Goal: Communication & Community: Connect with others

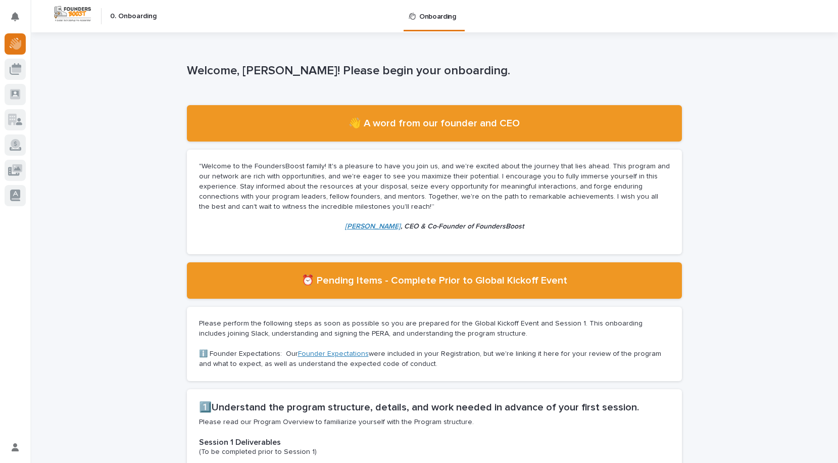
scroll to position [2, 0]
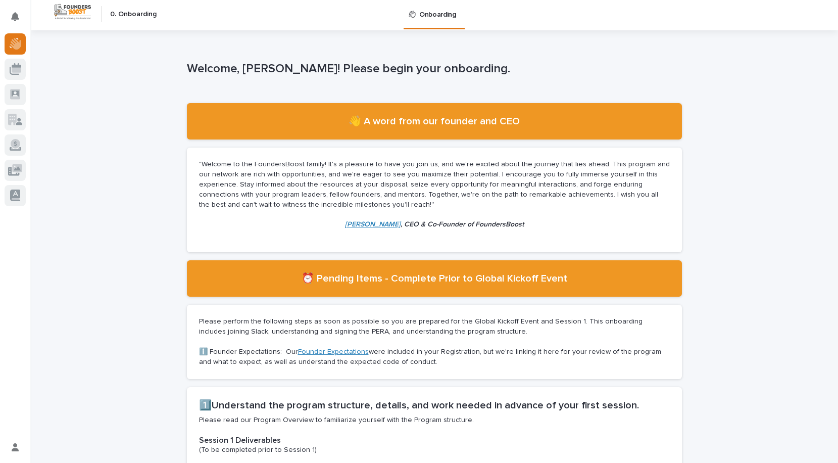
click at [272, 172] on p ""Welcome to the FoundersBoost family! It's a pleasure to have you join us, and …" at bounding box center [434, 185] width 471 height 50
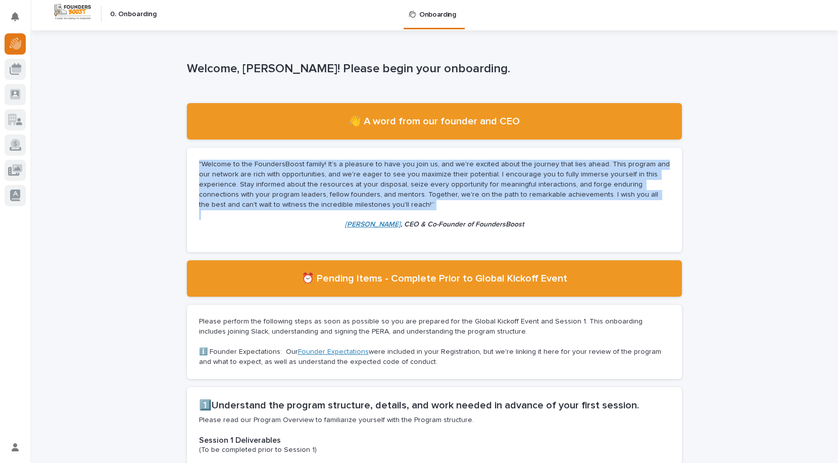
click at [272, 172] on p ""Welcome to the FoundersBoost family! It's a pleasure to have you join us, and …" at bounding box center [434, 185] width 471 height 50
click at [330, 171] on p ""Welcome to the FoundersBoost family! It's a pleasure to have you join us, and …" at bounding box center [434, 185] width 471 height 50
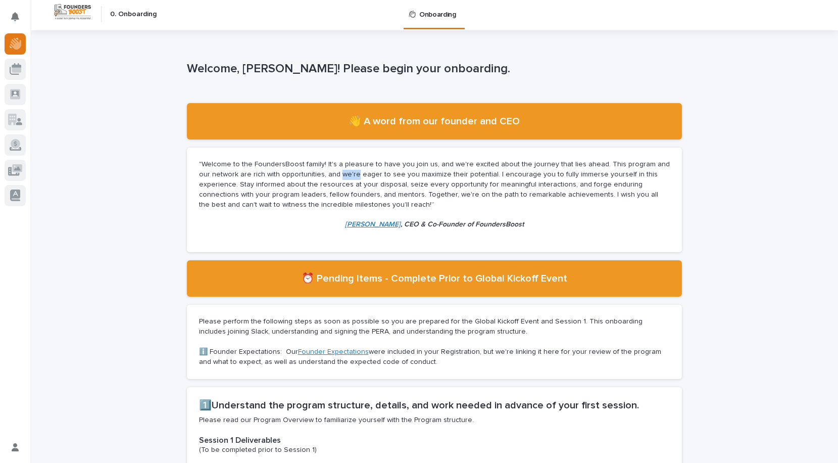
click at [330, 171] on p ""Welcome to the FoundersBoost family! It's a pleasure to have you join us, and …" at bounding box center [434, 185] width 471 height 50
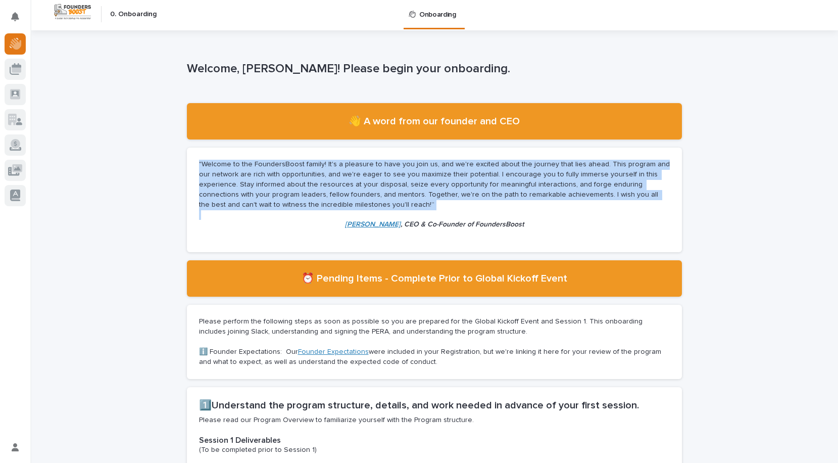
click at [330, 171] on p ""Welcome to the FoundersBoost family! It's a pleasure to have you join us, and …" at bounding box center [434, 185] width 471 height 50
click at [403, 175] on p ""Welcome to the FoundersBoost family! It's a pleasure to have you join us, and …" at bounding box center [434, 185] width 471 height 50
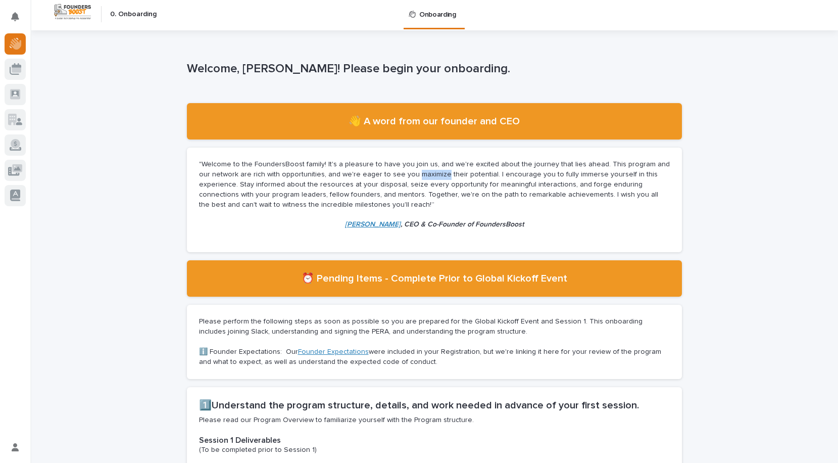
click at [403, 175] on p ""Welcome to the FoundersBoost family! It's a pleasure to have you join us, and …" at bounding box center [434, 185] width 471 height 50
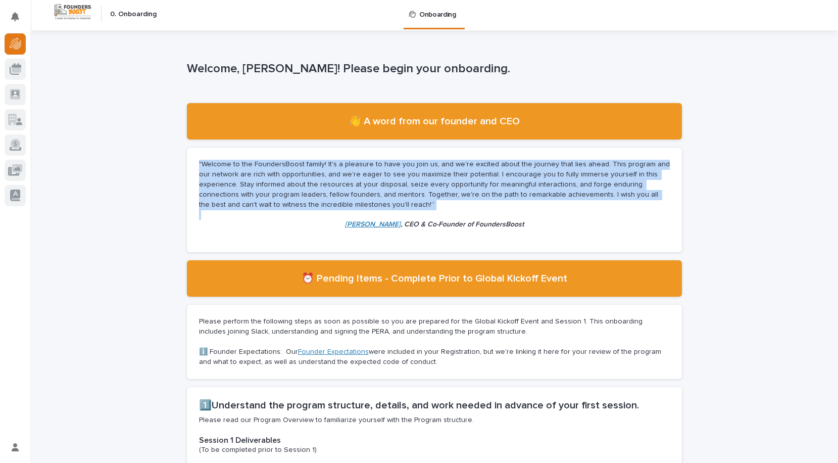
click at [403, 175] on p ""Welcome to the FoundersBoost family! It's a pleasure to have you join us, and …" at bounding box center [434, 185] width 471 height 50
click at [401, 176] on p ""Welcome to the FoundersBoost family! It's a pleasure to have you join us, and …" at bounding box center [434, 185] width 471 height 50
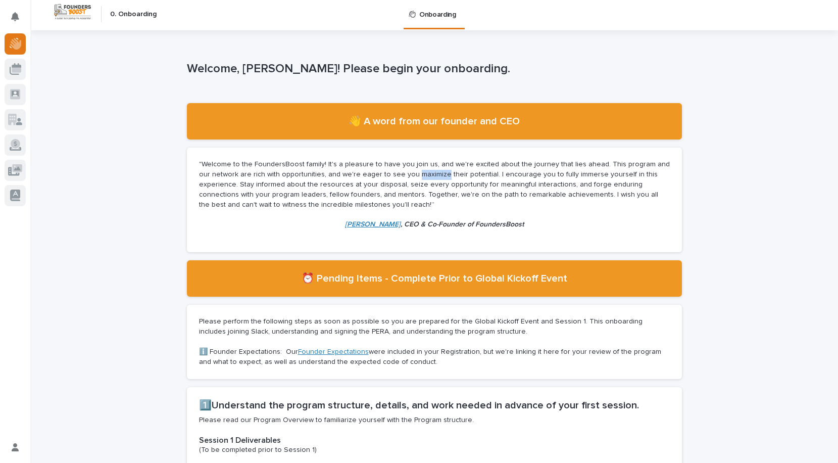
click at [401, 176] on p ""Welcome to the FoundersBoost family! It's a pleasure to have you join us, and …" at bounding box center [434, 185] width 471 height 50
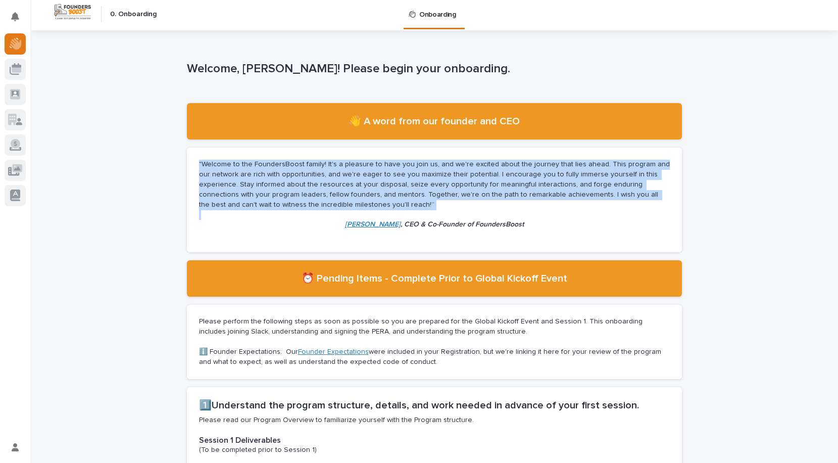
click at [401, 176] on p ""Welcome to the FoundersBoost family! It's a pleasure to have you join us, and …" at bounding box center [434, 185] width 471 height 50
click at [381, 174] on p ""Welcome to the FoundersBoost family! It's a pleasure to have you join us, and …" at bounding box center [434, 185] width 471 height 50
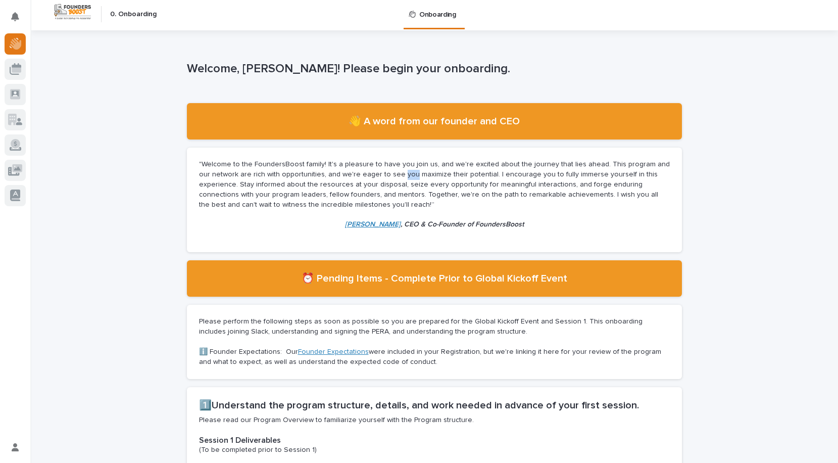
click at [381, 174] on p ""Welcome to the FoundersBoost family! It's a pleasure to have you join us, and …" at bounding box center [434, 185] width 471 height 50
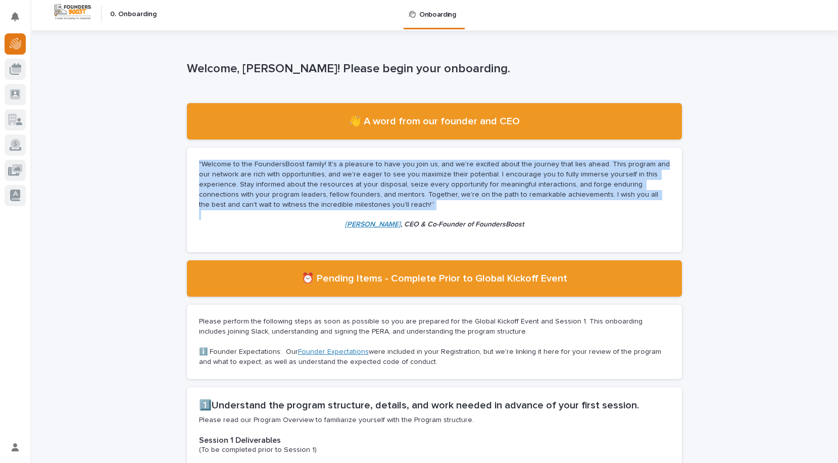
click at [381, 174] on p ""Welcome to the FoundersBoost family! It's a pleasure to have you join us, and …" at bounding box center [434, 185] width 471 height 50
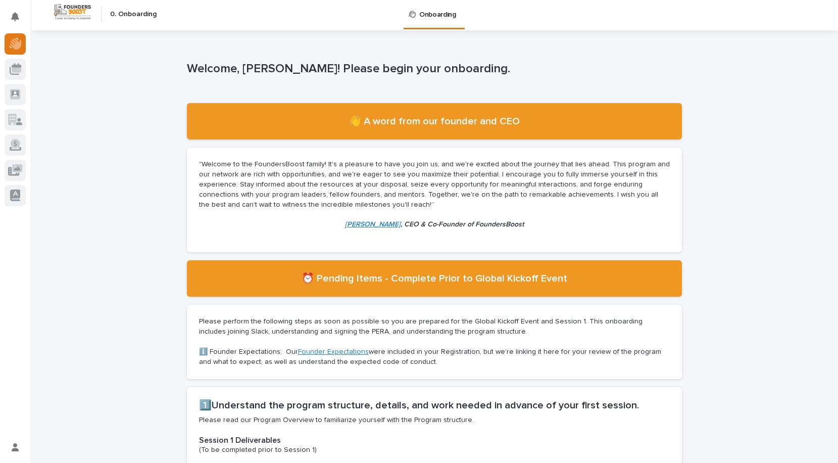
click at [356, 179] on p ""Welcome to the FoundersBoost family! It's a pleasure to have you join us, and …" at bounding box center [434, 185] width 471 height 50
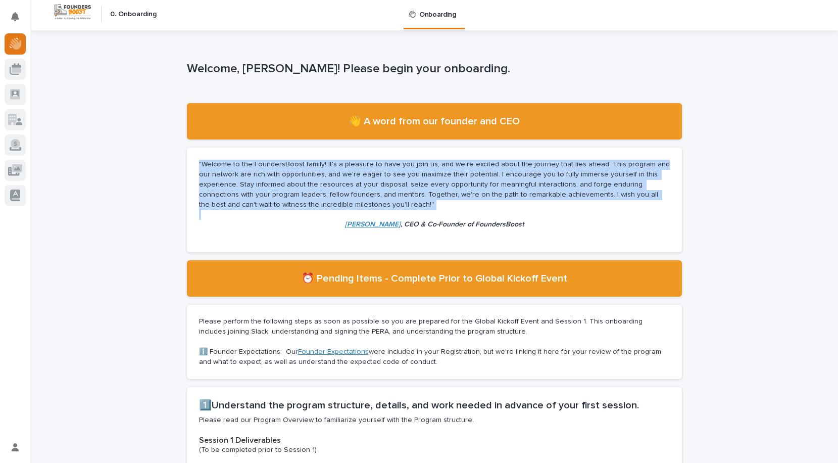
click at [356, 179] on p ""Welcome to the FoundersBoost family! It's a pleasure to have you join us, and …" at bounding box center [434, 185] width 471 height 50
click at [352, 180] on p ""Welcome to the FoundersBoost family! It's a pleasure to have you join us, and …" at bounding box center [434, 185] width 471 height 50
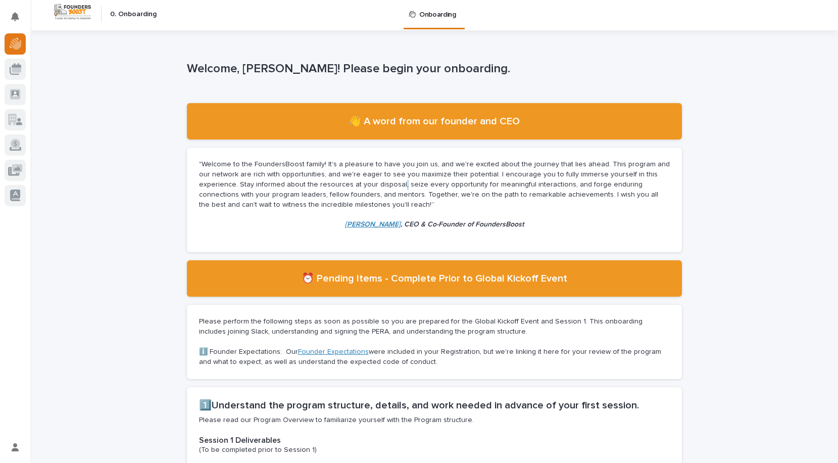
click at [352, 180] on p ""Welcome to the FoundersBoost family! It's a pleasure to have you join us, and …" at bounding box center [434, 185] width 471 height 50
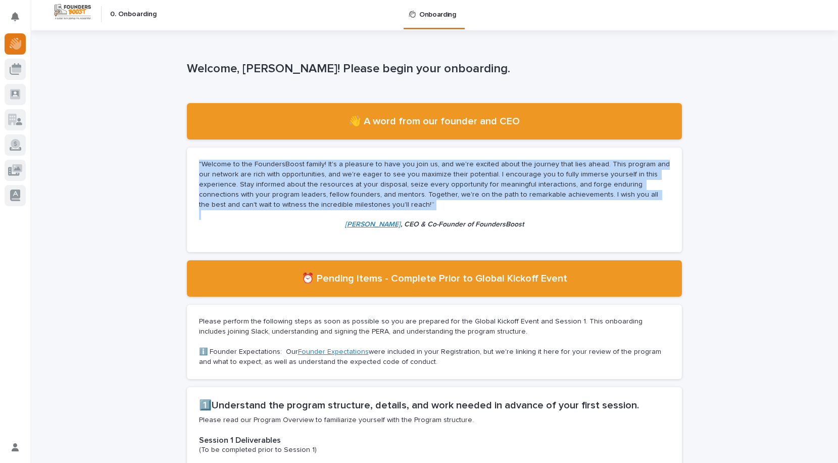
click at [352, 180] on p ""Welcome to the FoundersBoost family! It's a pleasure to have you join us, and …" at bounding box center [434, 185] width 471 height 50
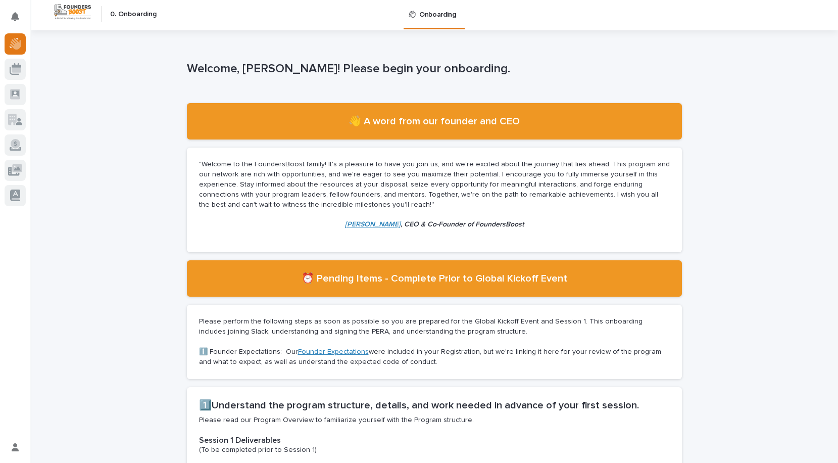
click at [339, 179] on p ""Welcome to the FoundersBoost family! It's a pleasure to have you join us, and …" at bounding box center [434, 185] width 471 height 50
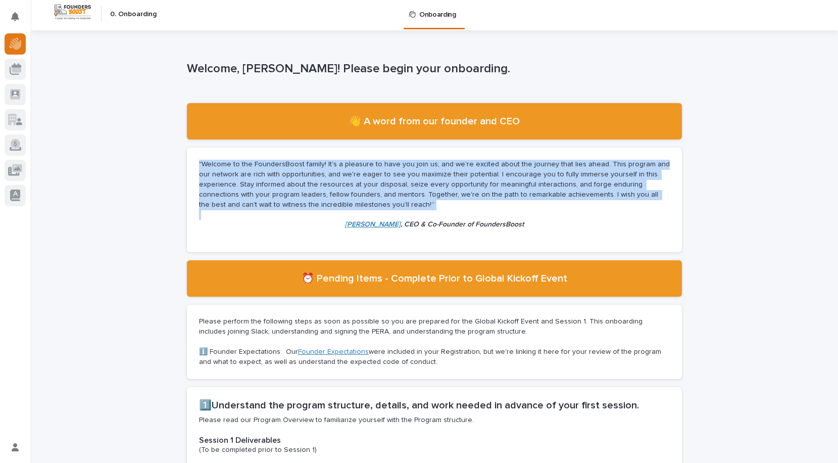
click at [339, 179] on p ""Welcome to the FoundersBoost family! It's a pleasure to have you join us, and …" at bounding box center [434, 185] width 471 height 50
click at [365, 178] on p ""Welcome to the FoundersBoost family! It's a pleasure to have you join us, and …" at bounding box center [434, 185] width 471 height 50
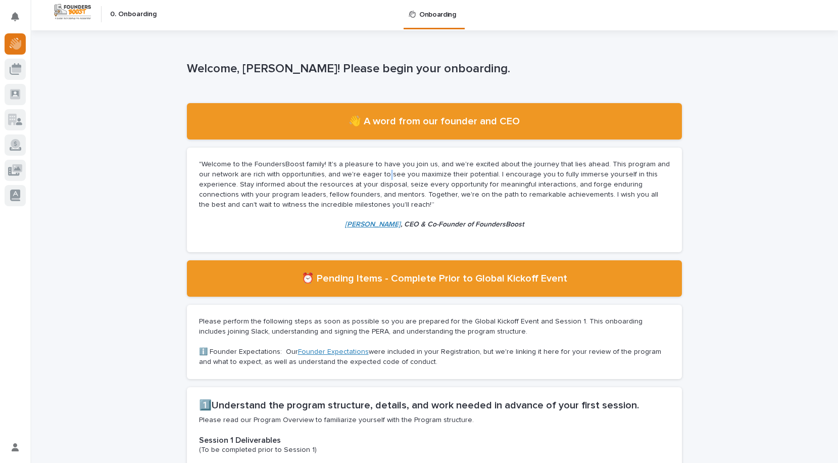
click at [365, 178] on p ""Welcome to the FoundersBoost family! It's a pleasure to have you join us, and …" at bounding box center [434, 185] width 471 height 50
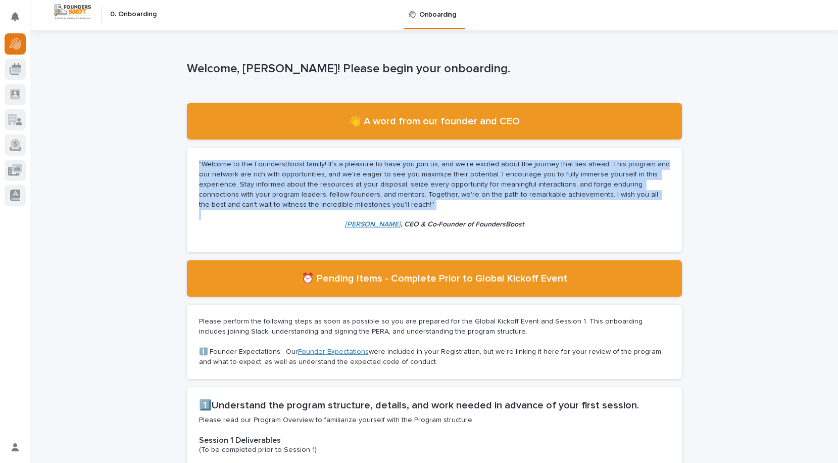
click at [382, 178] on p ""Welcome to the FoundersBoost family! It's a pleasure to have you join us, and …" at bounding box center [434, 185] width 471 height 50
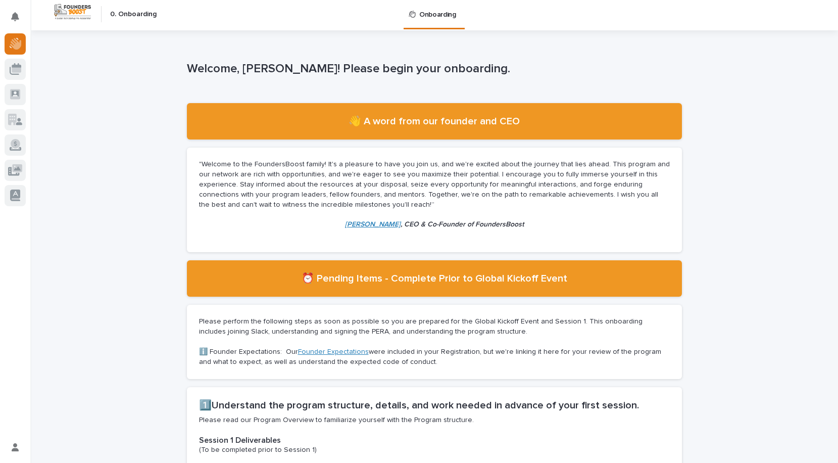
click at [372, 225] on em "[PERSON_NAME]" at bounding box center [373, 224] width 56 height 7
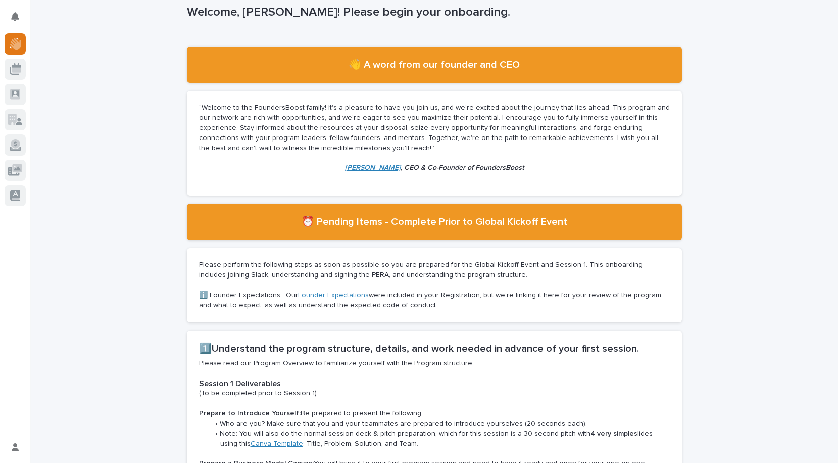
scroll to position [68, 0]
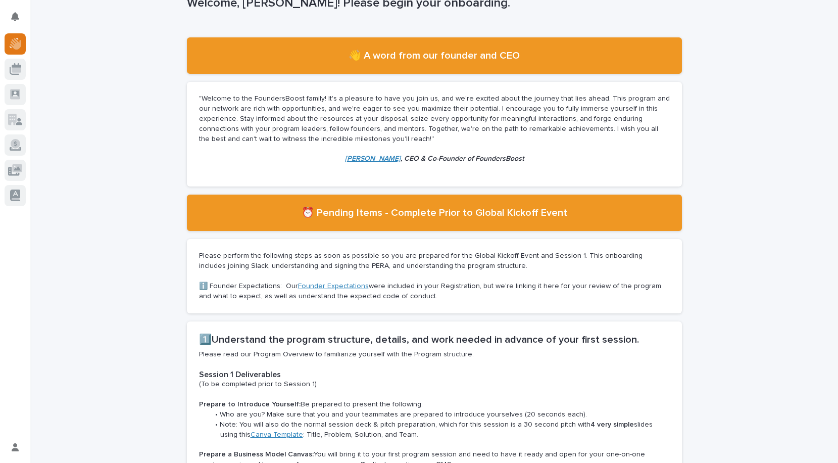
click at [372, 213] on h2 "⏰ Pending Items - Complete Prior to Global Kickoff Event" at bounding box center [435, 213] width 266 height 12
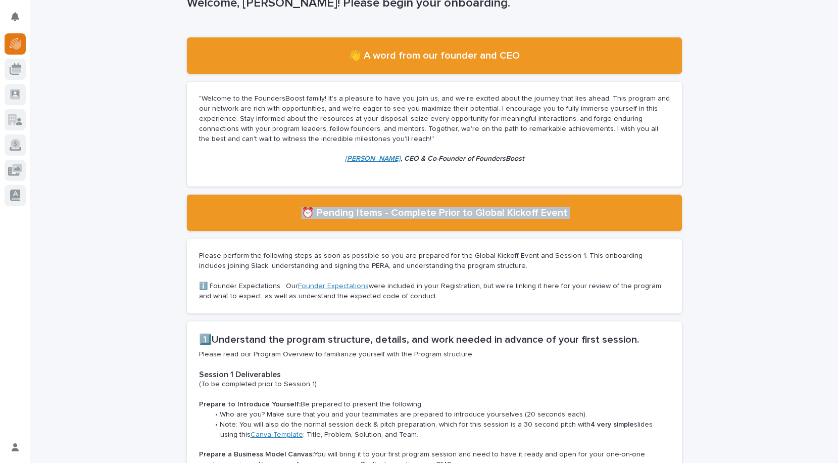
click at [372, 213] on h2 "⏰ Pending Items - Complete Prior to Global Kickoff Event" at bounding box center [435, 213] width 266 height 12
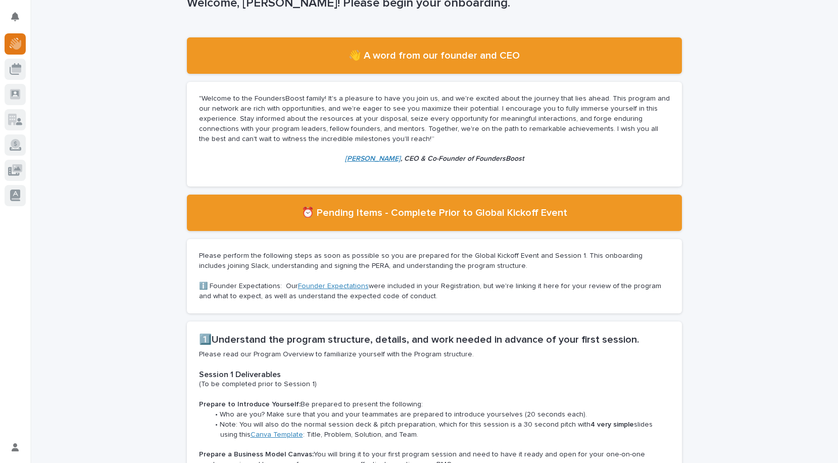
click at [327, 258] on p "Please perform the following steps as soon as possible so you are prepared for …" at bounding box center [434, 261] width 471 height 20
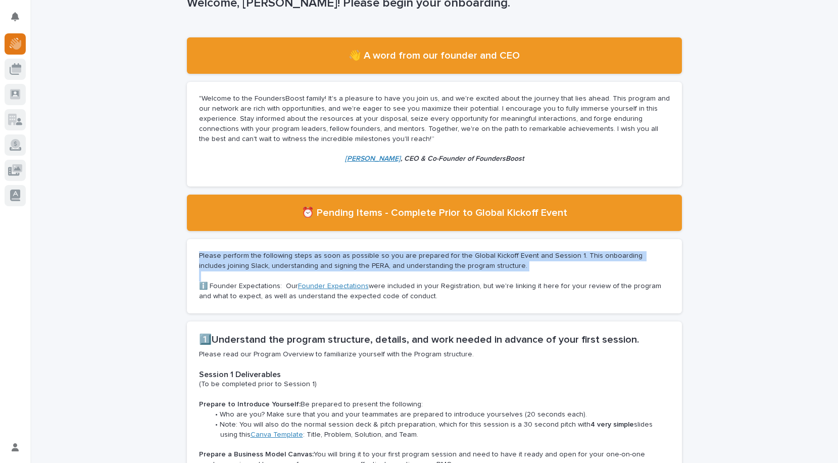
click at [327, 258] on p "Please perform the following steps as soon as possible so you are prepared for …" at bounding box center [434, 261] width 471 height 20
click at [351, 260] on p "Please perform the following steps as soon as possible so you are prepared for …" at bounding box center [434, 261] width 471 height 20
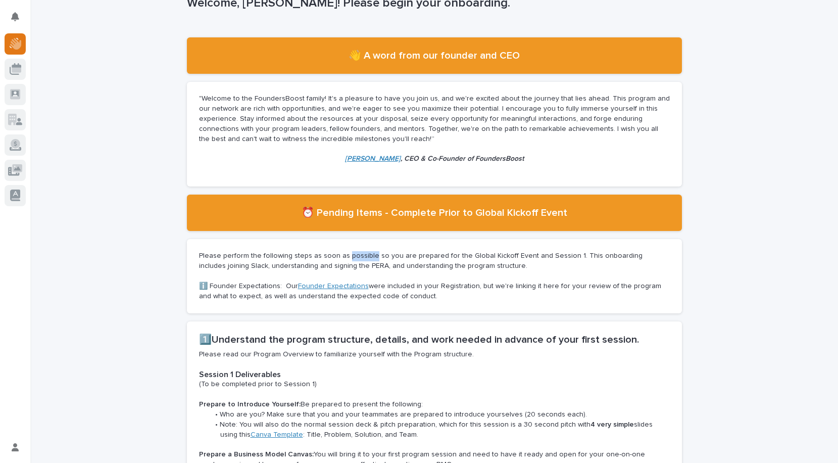
click at [351, 260] on p "Please perform the following steps as soon as possible so you are prepared for …" at bounding box center [434, 261] width 471 height 20
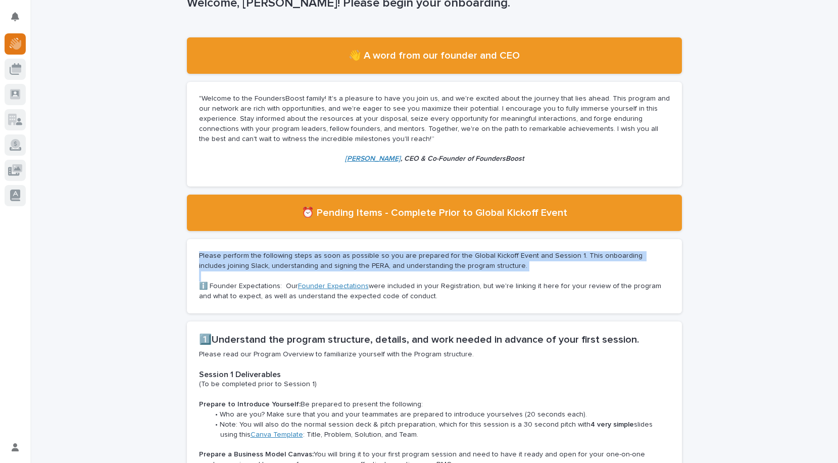
click at [351, 260] on p "Please perform the following steps as soon as possible so you are prepared for …" at bounding box center [434, 261] width 471 height 20
click at [350, 263] on p "Please perform the following steps as soon as possible so you are prepared for …" at bounding box center [434, 261] width 471 height 20
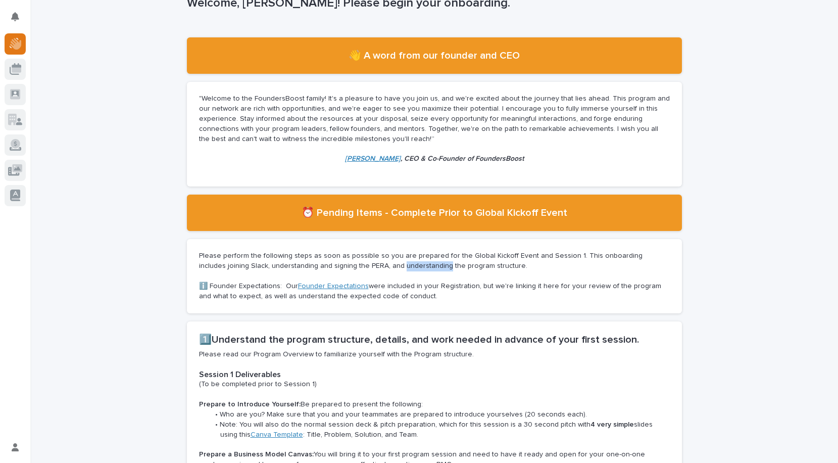
click at [350, 263] on p "Please perform the following steps as soon as possible so you are prepared for …" at bounding box center [434, 261] width 471 height 20
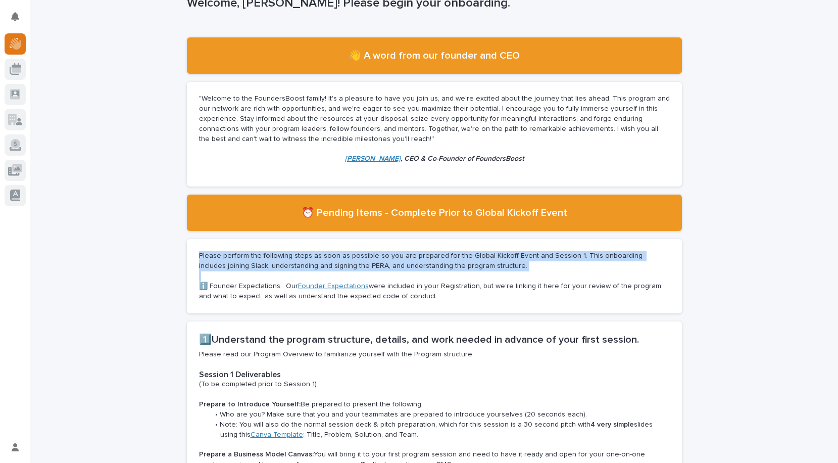
click at [350, 263] on p "Please perform the following steps as soon as possible so you are prepared for …" at bounding box center [434, 261] width 471 height 20
click at [383, 270] on p "Please perform the following steps as soon as possible so you are prepared for …" at bounding box center [434, 261] width 471 height 20
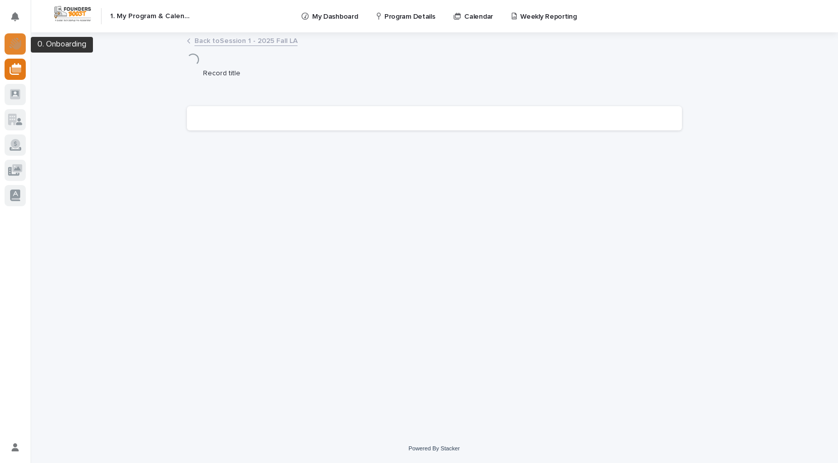
click at [16, 50] on div at bounding box center [15, 43] width 21 height 21
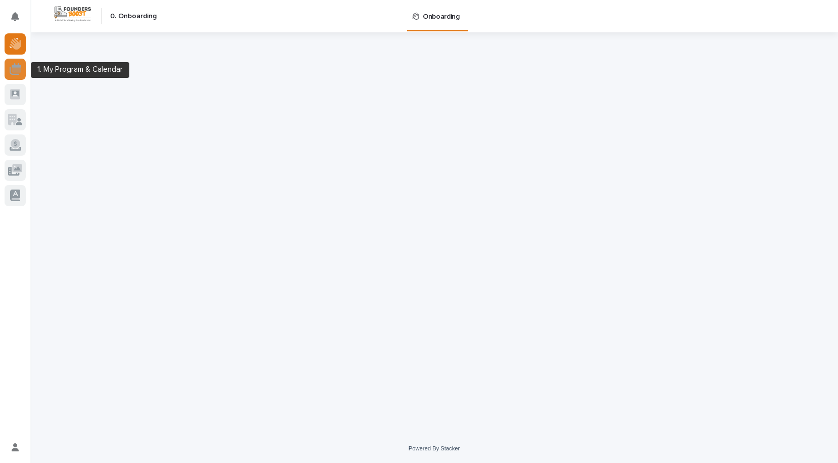
click at [11, 64] on icon at bounding box center [16, 69] width 12 height 12
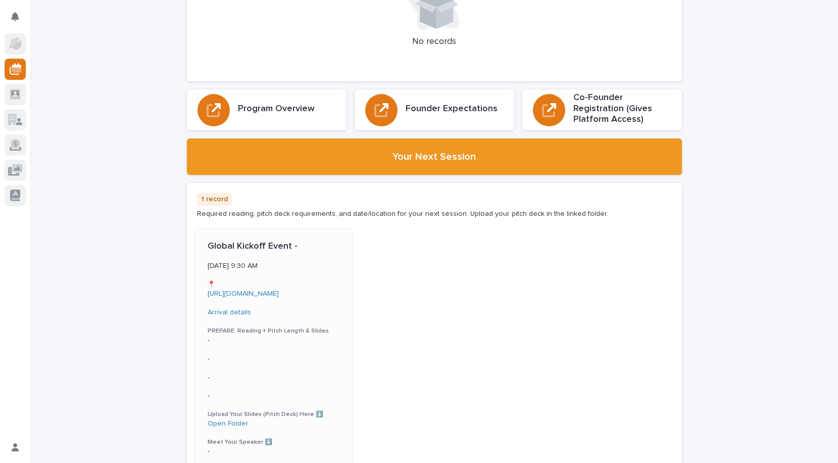
scroll to position [218, 0]
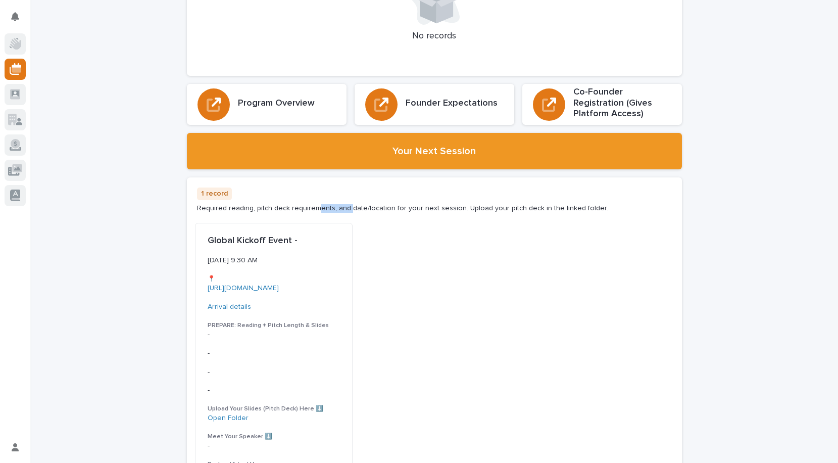
drag, startPoint x: 342, startPoint y: 212, endPoint x: 431, endPoint y: 213, distance: 88.9
click at [354, 212] on p "Required reading, pitch deck requirements, and date/location for your next sess…" at bounding box center [402, 208] width 411 height 9
click at [431, 213] on div "1 record Required reading, pitch deck requirements, and date/location for your …" at bounding box center [434, 199] width 495 height 45
click at [378, 202] on div "1 record Required reading, pitch deck requirements, and date/location for your …" at bounding box center [402, 199] width 411 height 25
click at [367, 202] on div "1 record Required reading, pitch deck requirements, and date/location for your …" at bounding box center [402, 199] width 411 height 25
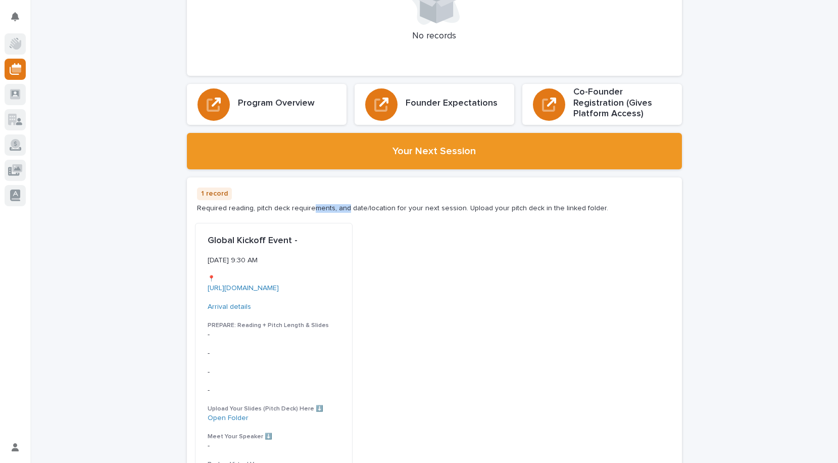
drag, startPoint x: 339, startPoint y: 204, endPoint x: 404, endPoint y: 203, distance: 65.2
click at [392, 203] on div "1 record Required reading, pitch deck requirements, and date/location for your …" at bounding box center [402, 199] width 411 height 25
click at [429, 203] on div "1 record Required reading, pitch deck requirements, and date/location for your …" at bounding box center [402, 199] width 411 height 25
click at [430, 203] on div "1 record Required reading, pitch deck requirements, and date/location for your …" at bounding box center [402, 199] width 411 height 25
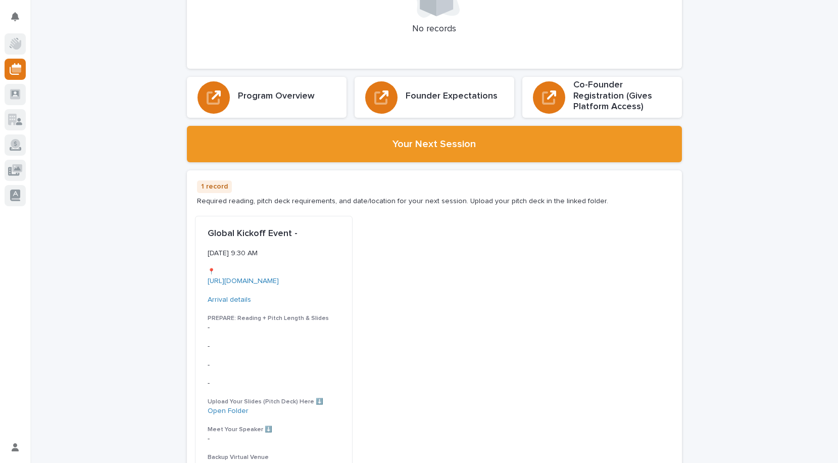
scroll to position [234, 0]
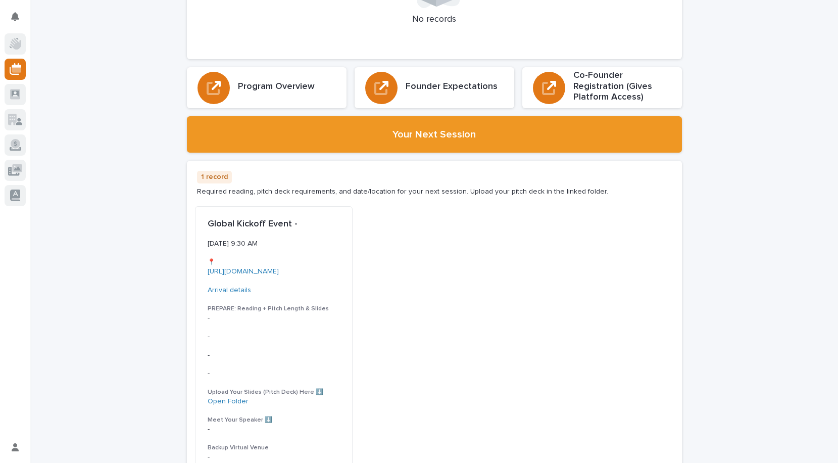
click at [440, 188] on p "Required reading, pitch deck requirements, and date/location for your next sess…" at bounding box center [402, 191] width 411 height 9
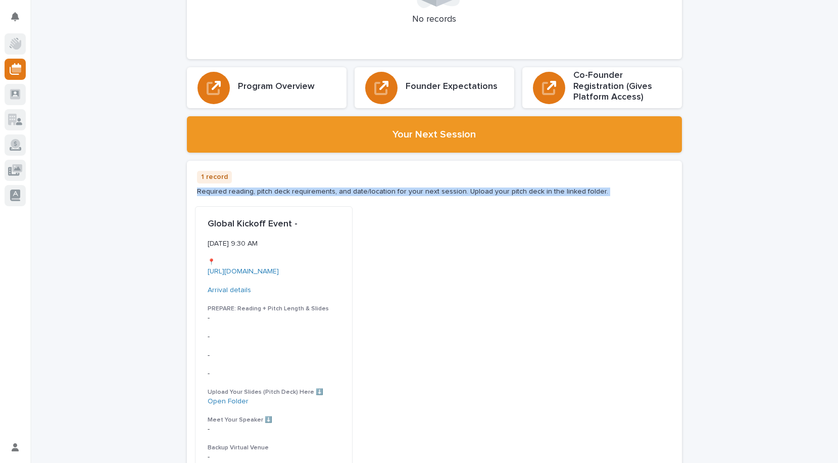
click at [440, 188] on p "Required reading, pitch deck requirements, and date/location for your next sess…" at bounding box center [402, 191] width 411 height 9
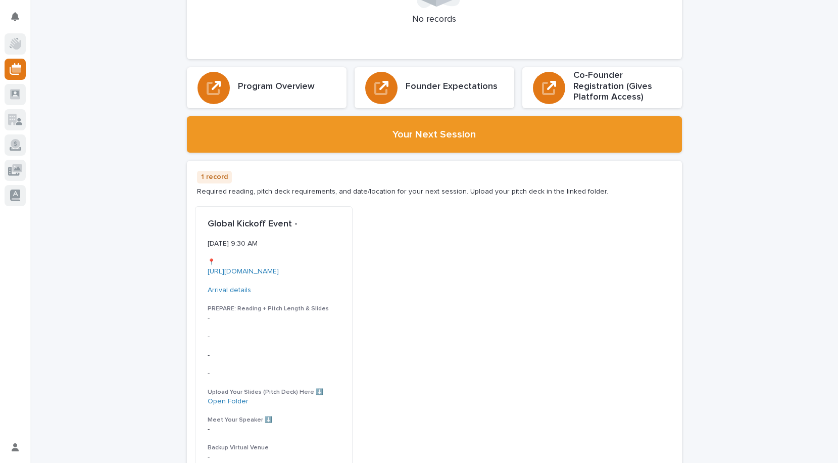
click at [374, 187] on p "Required reading, pitch deck requirements, and date/location for your next sess…" at bounding box center [402, 191] width 411 height 9
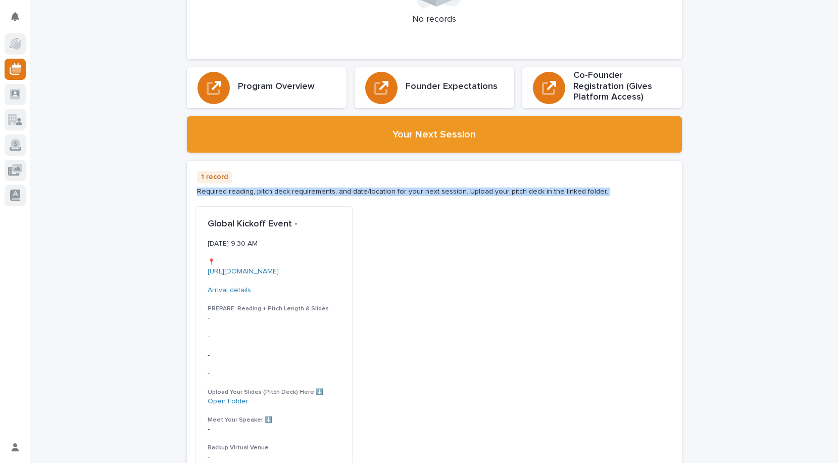
click at [374, 187] on p "Required reading, pitch deck requirements, and date/location for your next sess…" at bounding box center [402, 191] width 411 height 9
click at [451, 190] on p "Required reading, pitch deck requirements, and date/location for your next sess…" at bounding box center [402, 191] width 411 height 9
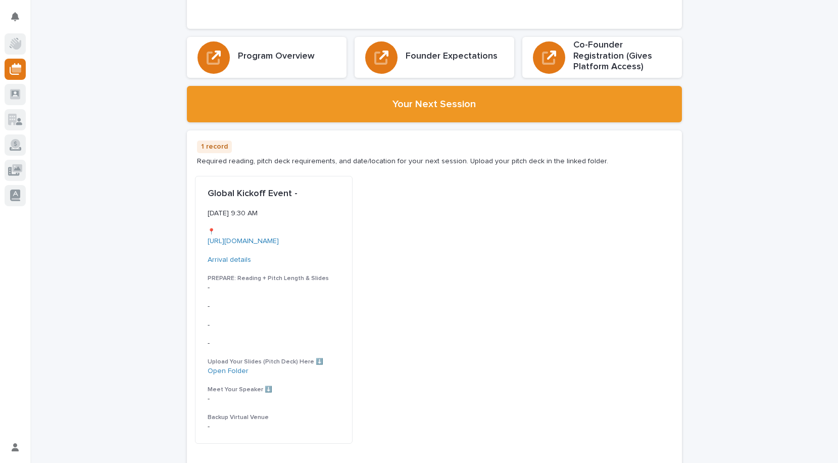
scroll to position [322, 0]
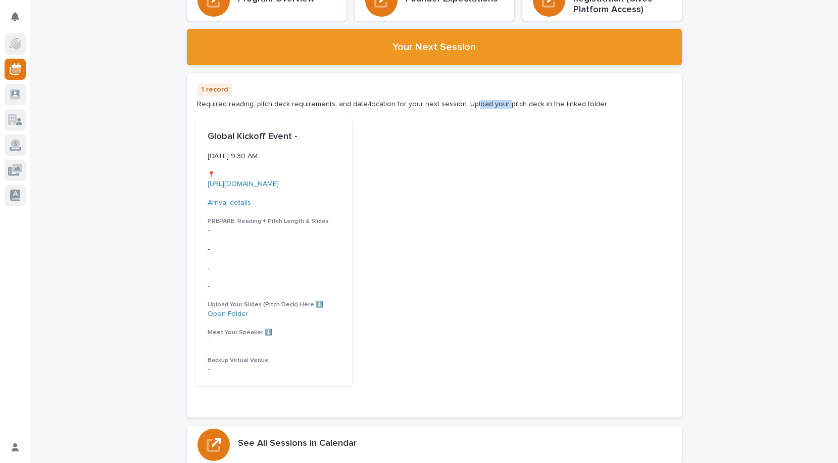
drag, startPoint x: 486, startPoint y: 105, endPoint x: 559, endPoint y: 108, distance: 73.3
click at [525, 106] on p "Required reading, pitch deck requirements, and date/location for your next sess…" at bounding box center [402, 104] width 411 height 9
drag, startPoint x: 559, startPoint y: 108, endPoint x: 536, endPoint y: 117, distance: 24.3
click at [559, 108] on p "Required reading, pitch deck requirements, and date/location for your next sess…" at bounding box center [402, 104] width 411 height 9
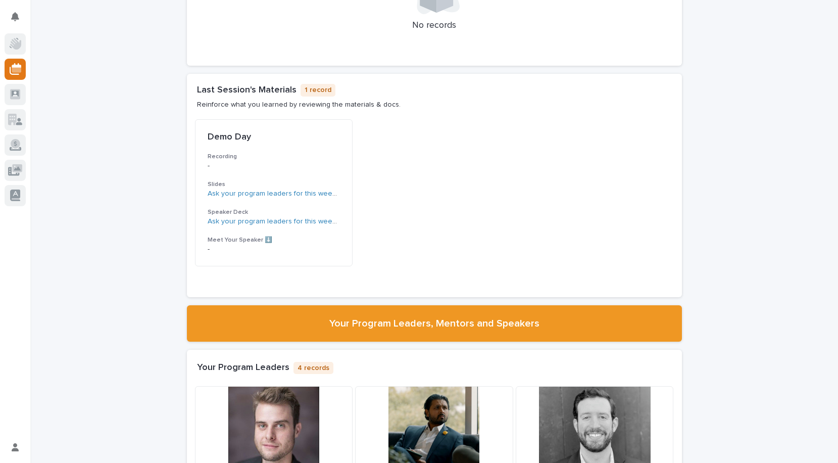
scroll to position [954, 0]
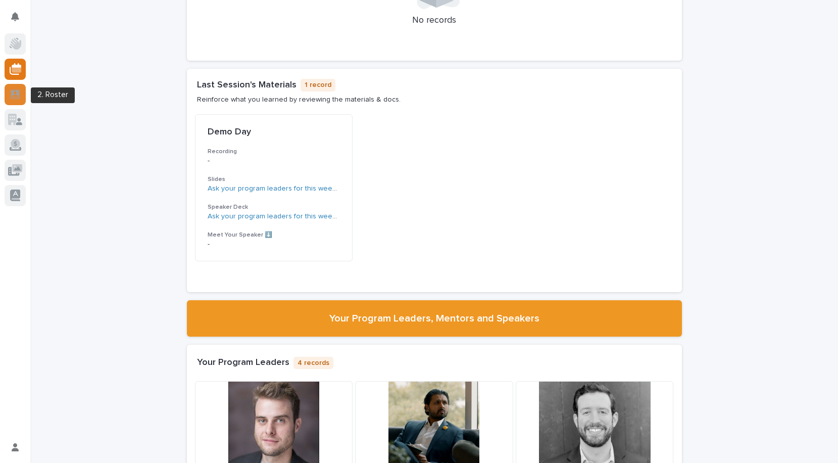
click at [15, 96] on icon at bounding box center [15, 94] width 10 height 10
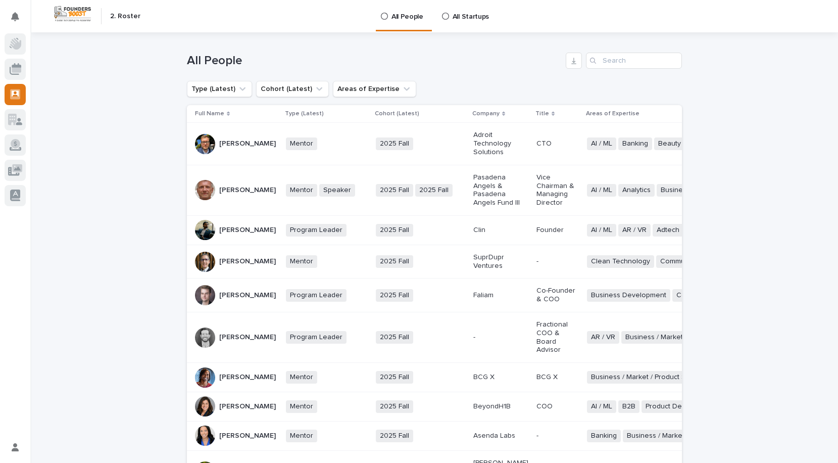
click at [453, 20] on p "All Startups" at bounding box center [471, 10] width 36 height 21
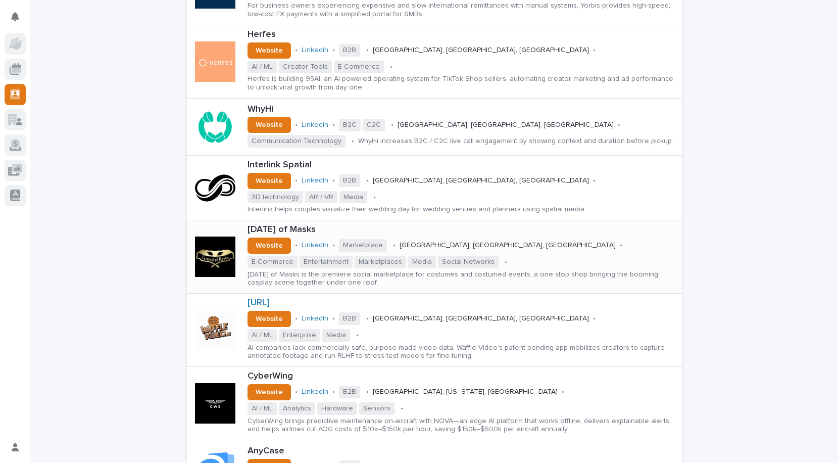
scroll to position [182, 0]
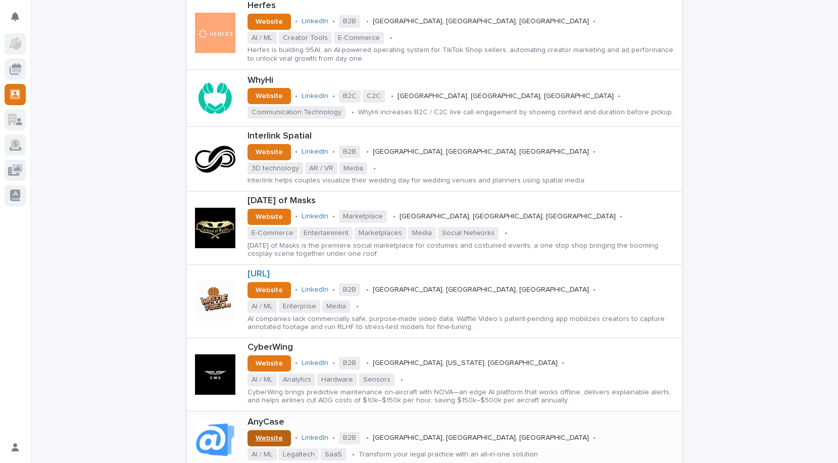
click at [256, 434] on span "Website" at bounding box center [269, 437] width 27 height 7
click at [125, 156] on div "Loading... Saving… Loading... Saving… All Startups Industry HQ Location [GEOGRA…" at bounding box center [434, 202] width 808 height 702
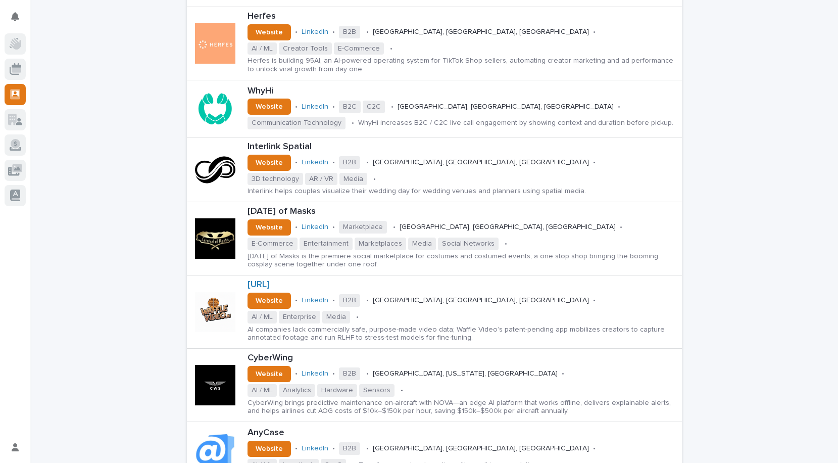
scroll to position [0, 0]
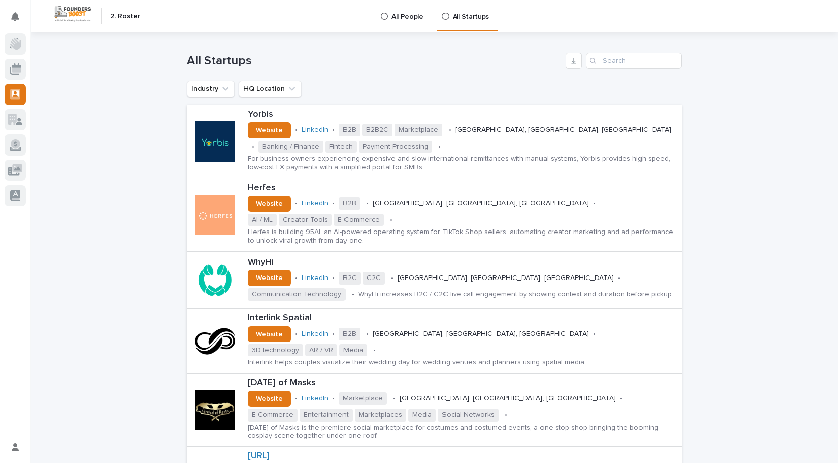
click at [401, 17] on p "All People" at bounding box center [407, 10] width 32 height 21
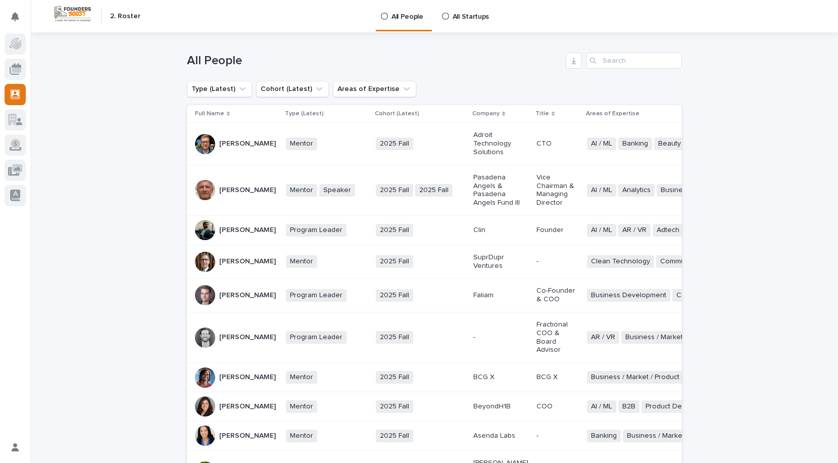
click at [219, 194] on p "[PERSON_NAME]" at bounding box center [247, 190] width 57 height 9
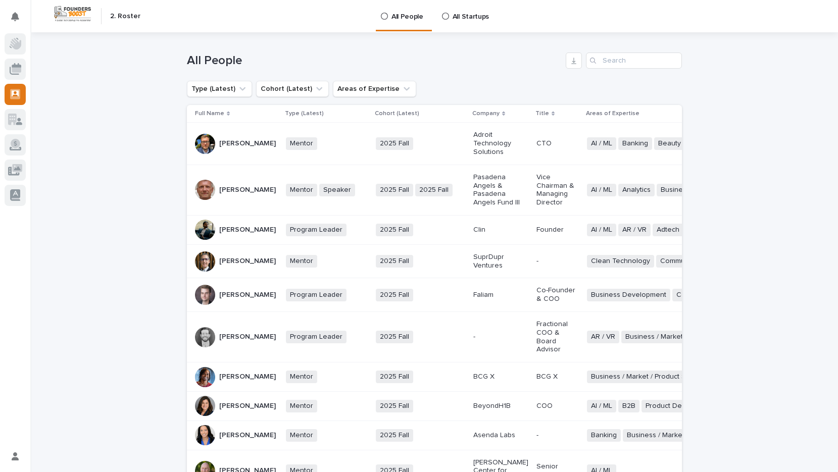
click at [247, 192] on p "[PERSON_NAME]" at bounding box center [247, 190] width 57 height 9
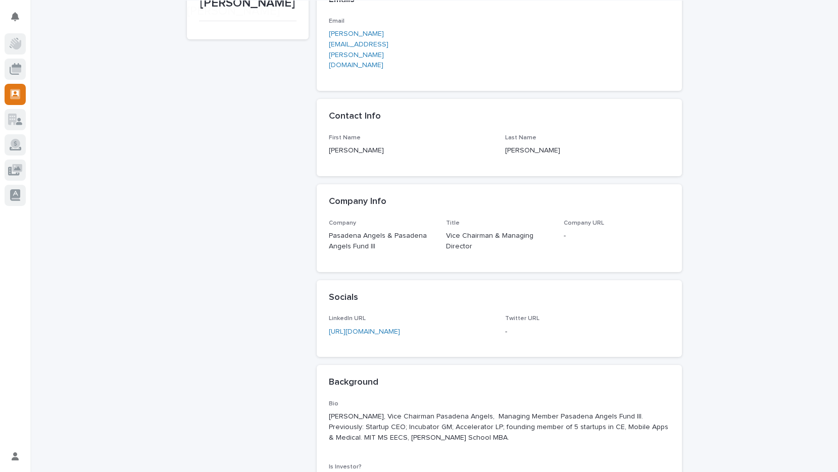
scroll to position [215, 0]
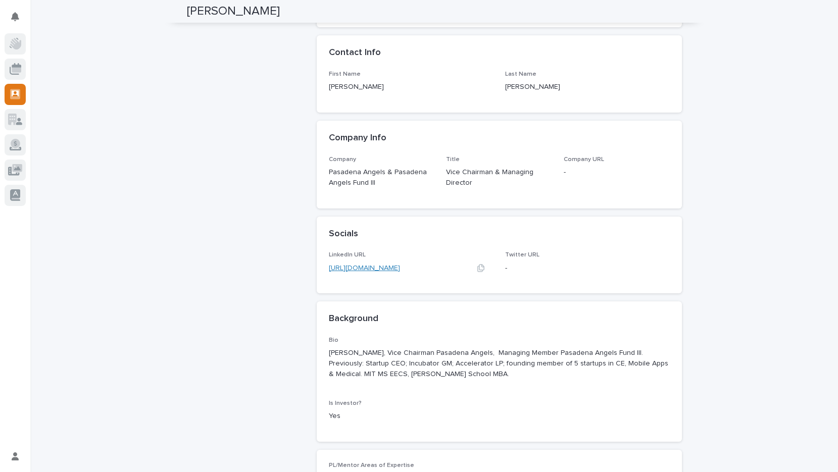
click at [396, 265] on link "[URL][DOMAIN_NAME]" at bounding box center [364, 268] width 71 height 7
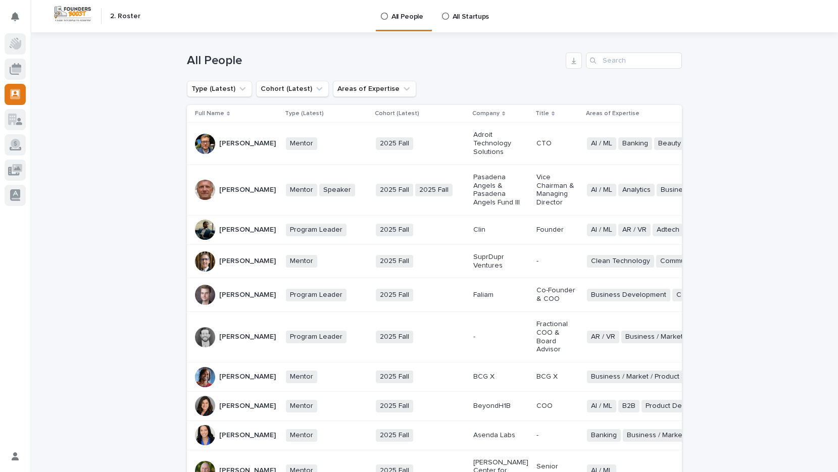
click at [239, 140] on p "[PERSON_NAME]" at bounding box center [247, 143] width 57 height 9
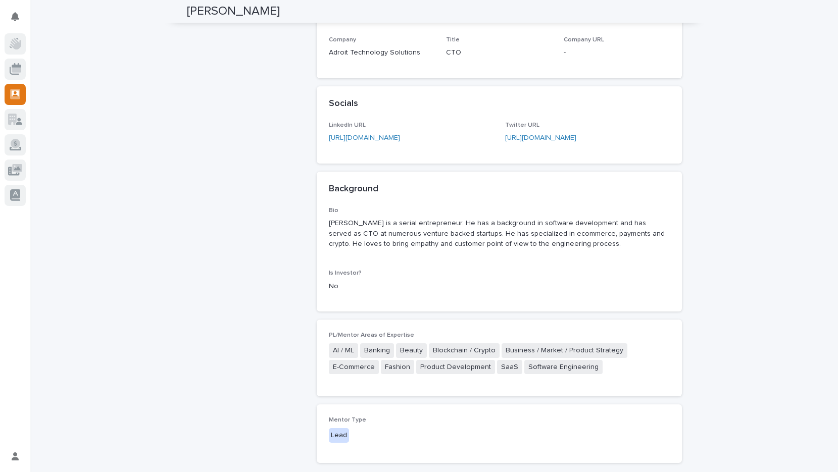
scroll to position [314, 0]
click at [136, 48] on div "Loading... Saving… Loading... Saving… [PERSON_NAME] [PERSON_NAME] Sorry, there …" at bounding box center [434, 120] width 808 height 802
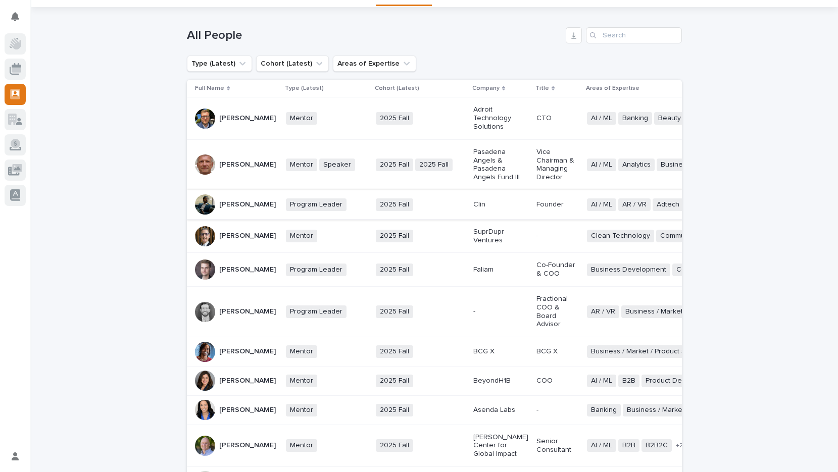
scroll to position [70, 0]
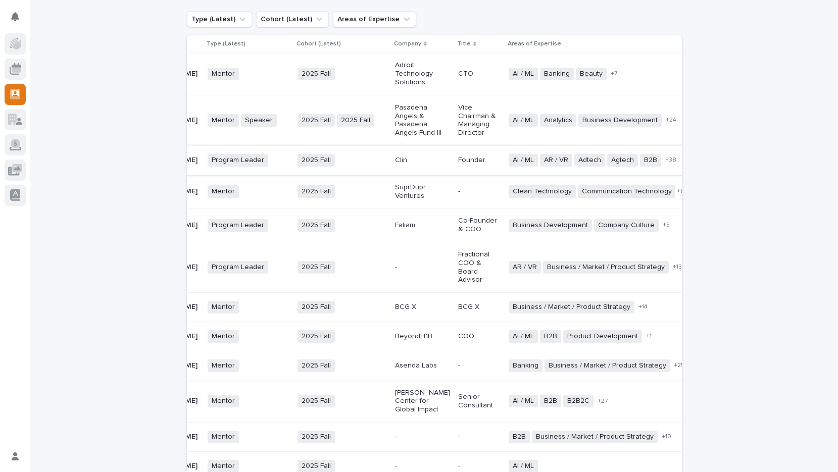
scroll to position [0, 0]
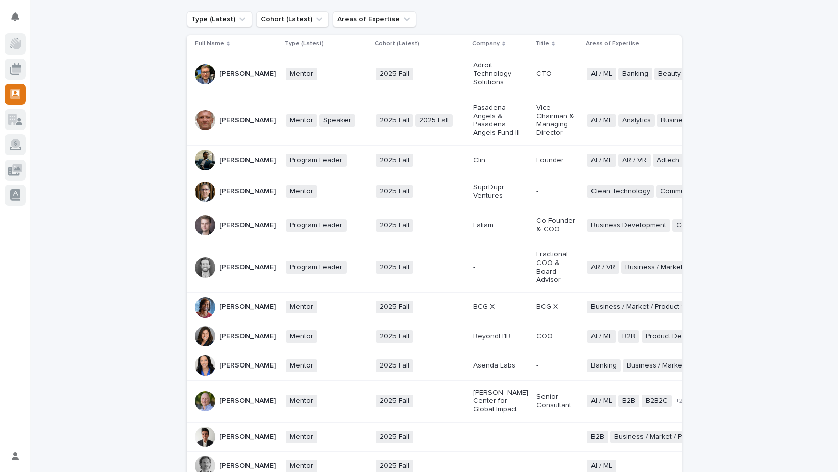
click at [224, 165] on p "[PERSON_NAME]" at bounding box center [247, 160] width 57 height 9
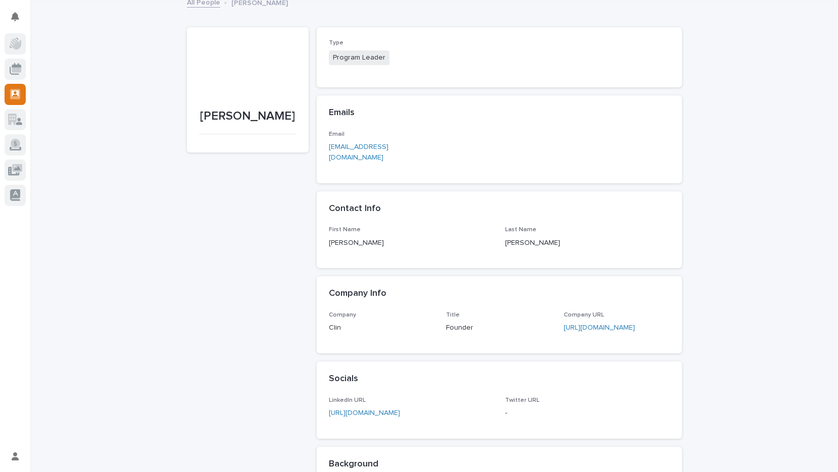
scroll to position [81, 0]
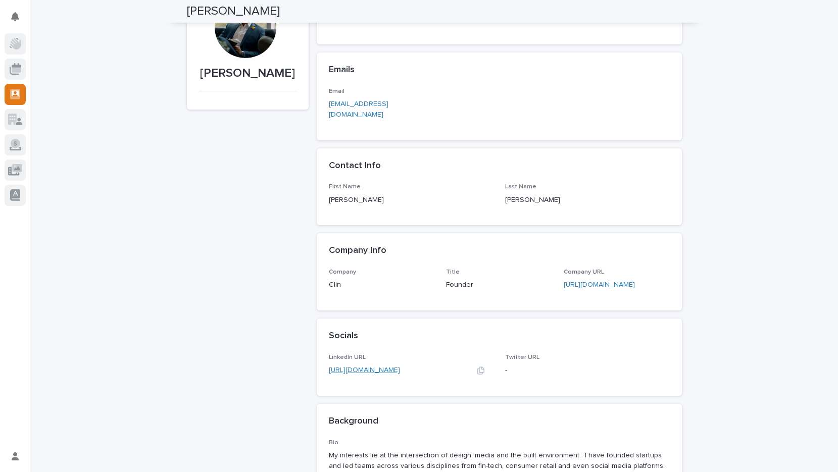
click at [400, 367] on link "[URL][DOMAIN_NAME]" at bounding box center [364, 370] width 71 height 7
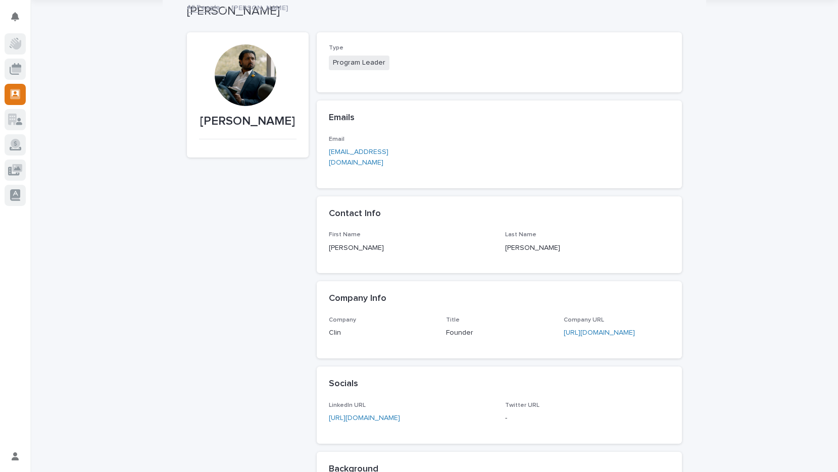
scroll to position [0, 0]
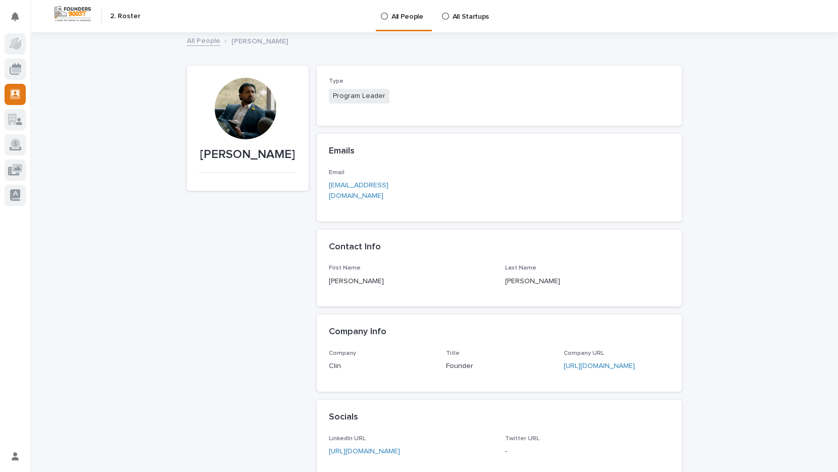
click at [264, 106] on div at bounding box center [246, 109] width 62 height 62
click at [247, 102] on div at bounding box center [246, 109] width 62 height 62
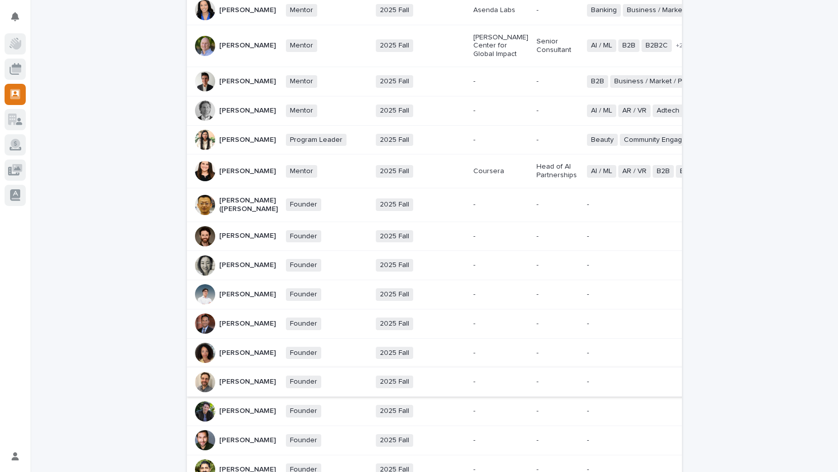
scroll to position [295, 0]
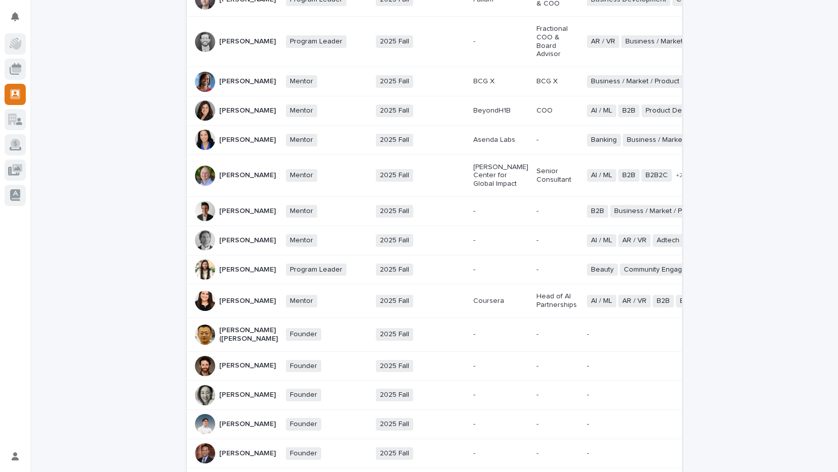
click at [233, 274] on p "[PERSON_NAME]" at bounding box center [247, 270] width 57 height 9
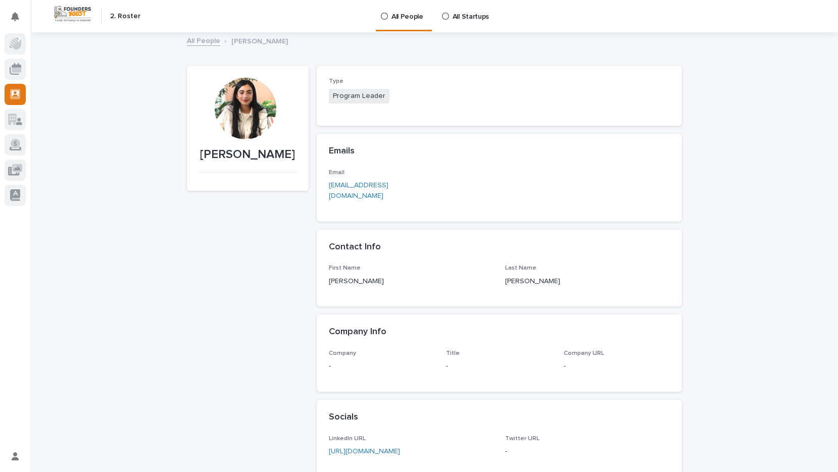
click at [218, 99] on div at bounding box center [246, 109] width 62 height 62
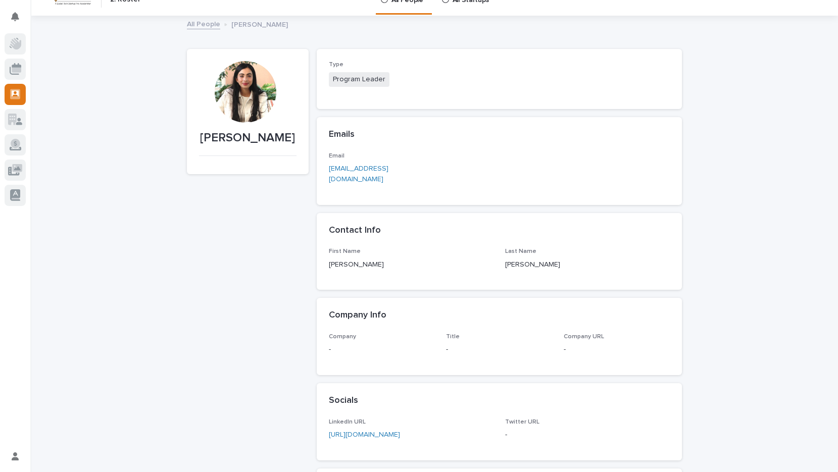
scroll to position [31, 0]
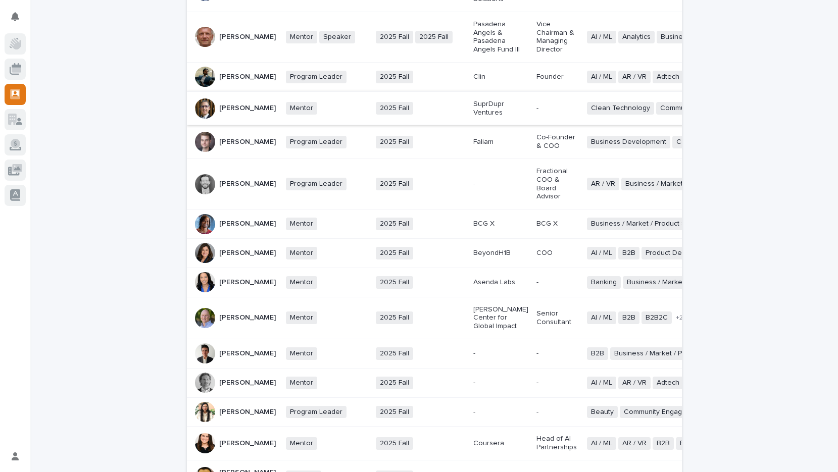
scroll to position [159, 0]
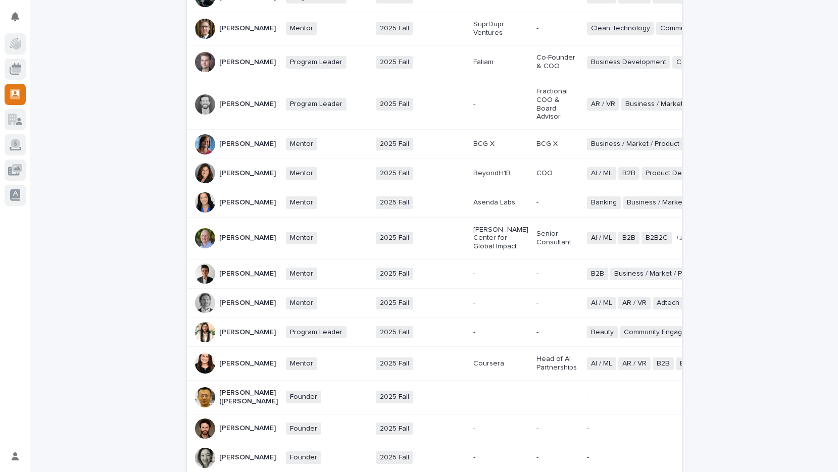
click at [231, 337] on p "[PERSON_NAME]" at bounding box center [247, 332] width 57 height 9
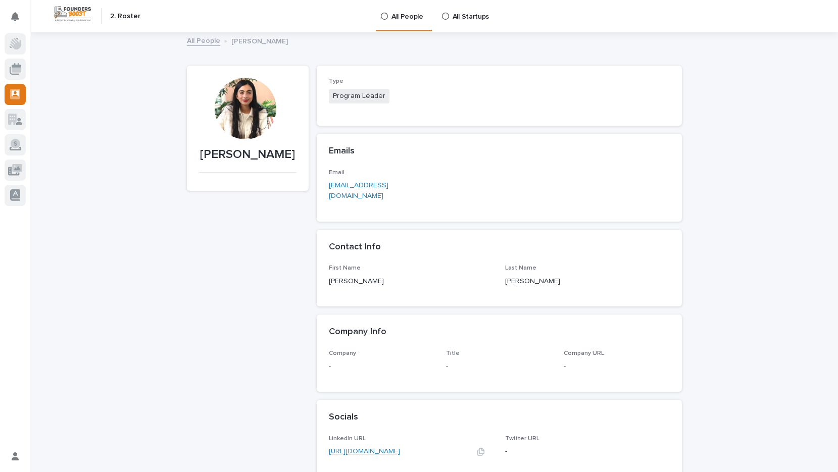
click at [394, 448] on link "[URL][DOMAIN_NAME]" at bounding box center [364, 451] width 71 height 7
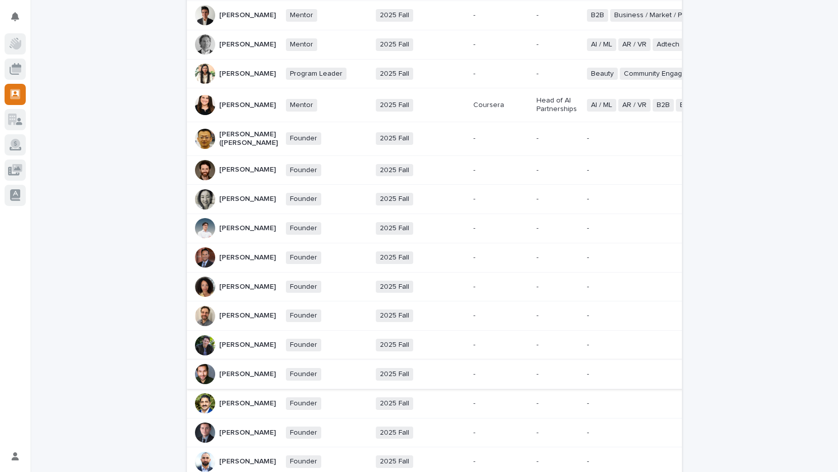
scroll to position [714, 0]
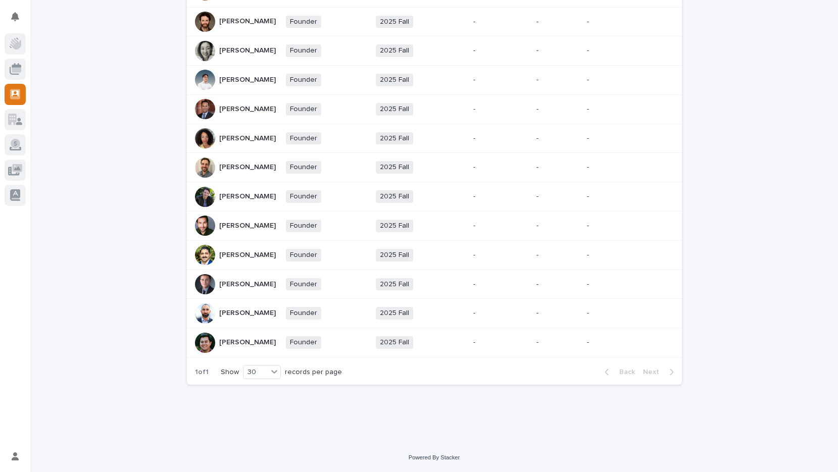
click at [232, 309] on p "[PERSON_NAME]" at bounding box center [247, 313] width 57 height 9
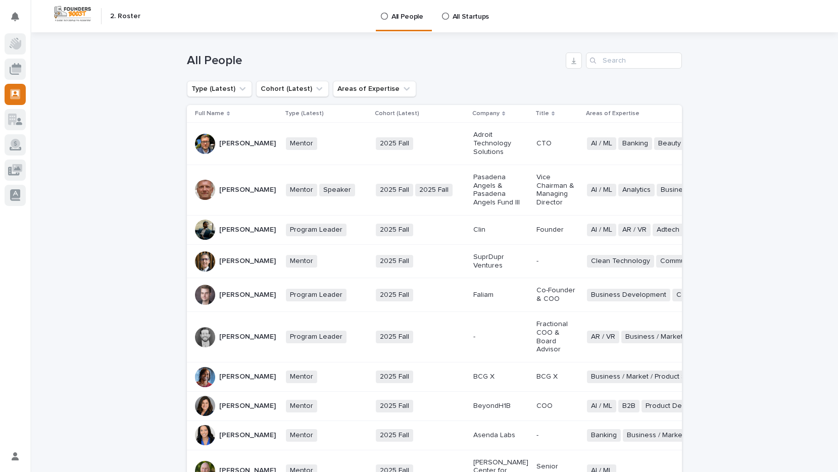
click at [232, 142] on p "[PERSON_NAME]" at bounding box center [247, 143] width 57 height 9
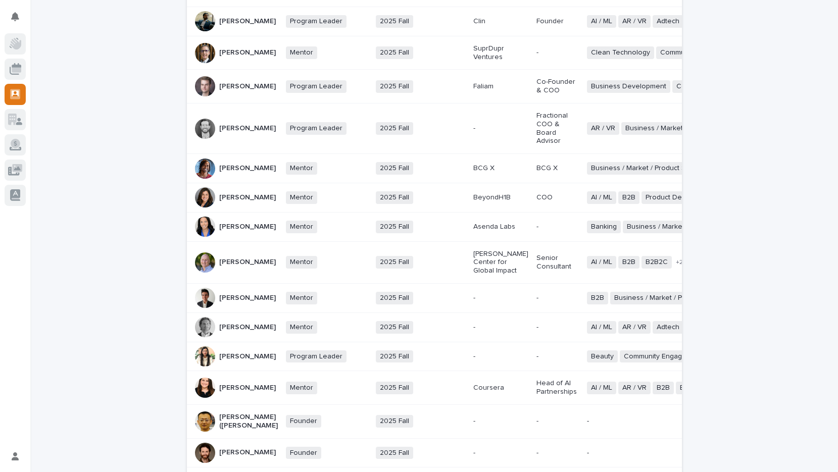
scroll to position [467, 0]
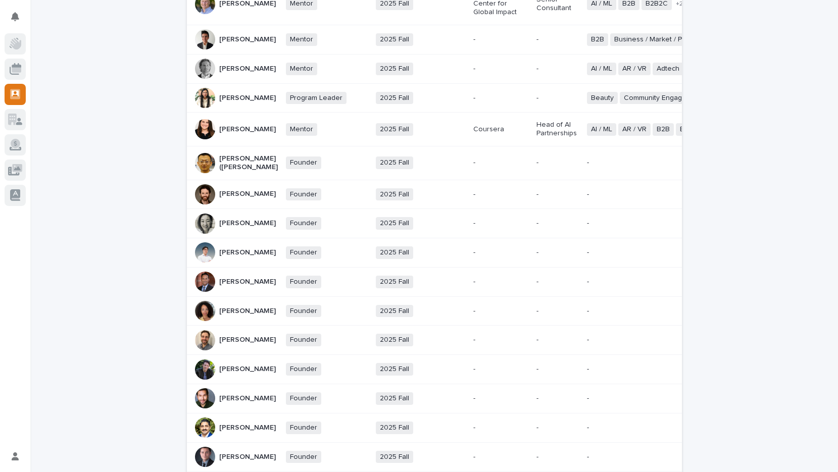
click at [224, 198] on p "[PERSON_NAME]" at bounding box center [247, 194] width 57 height 9
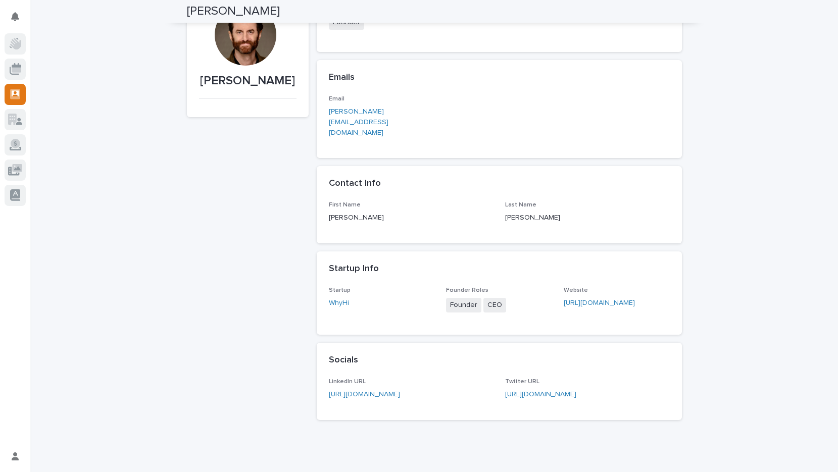
scroll to position [73, 0]
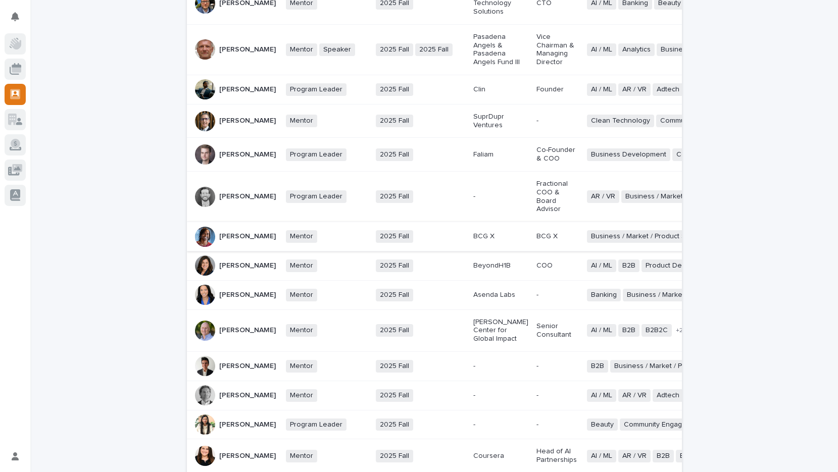
scroll to position [152, 0]
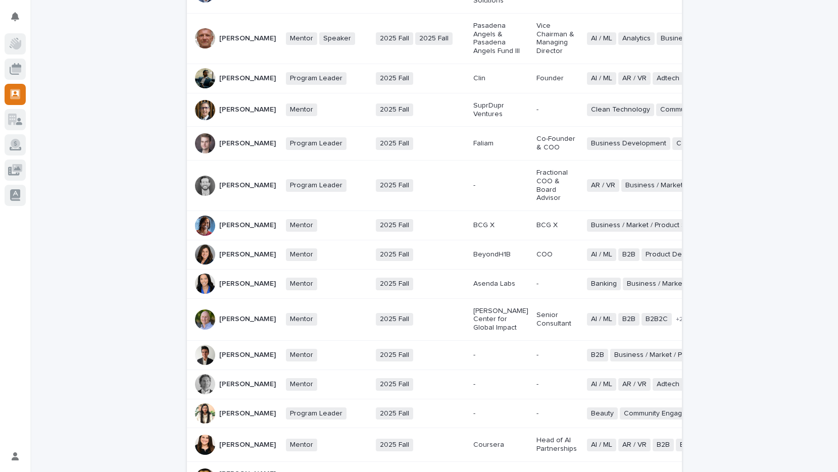
click at [233, 187] on p "[PERSON_NAME]" at bounding box center [247, 185] width 57 height 9
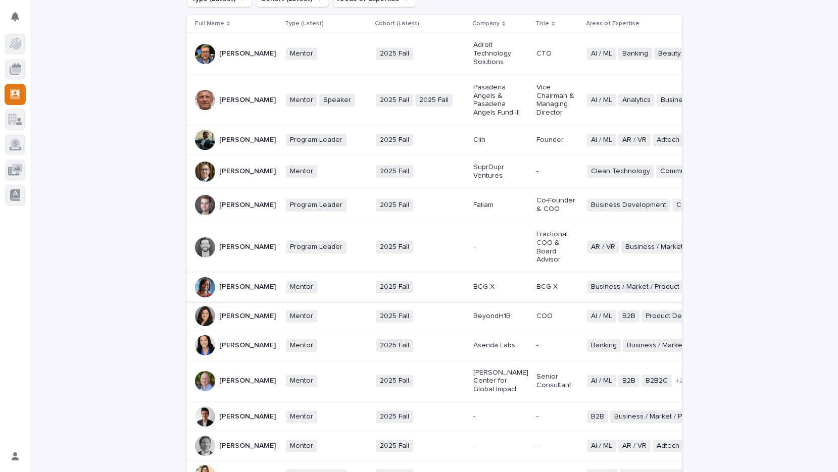
scroll to position [187, 0]
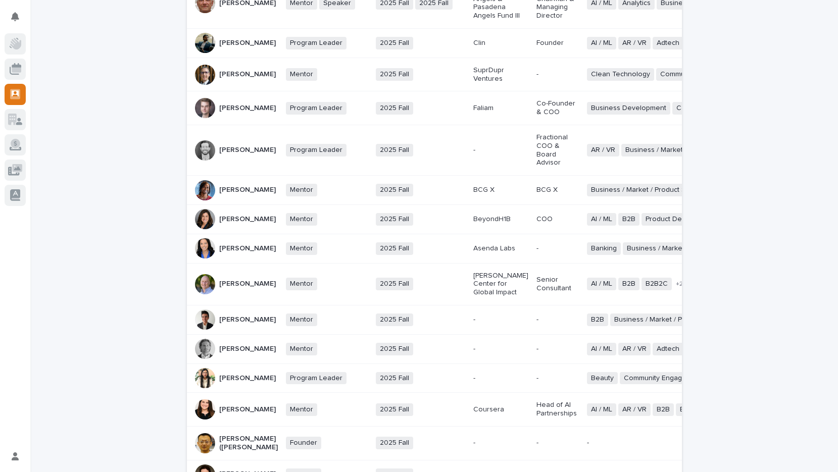
click at [225, 224] on p "[PERSON_NAME]" at bounding box center [247, 219] width 57 height 9
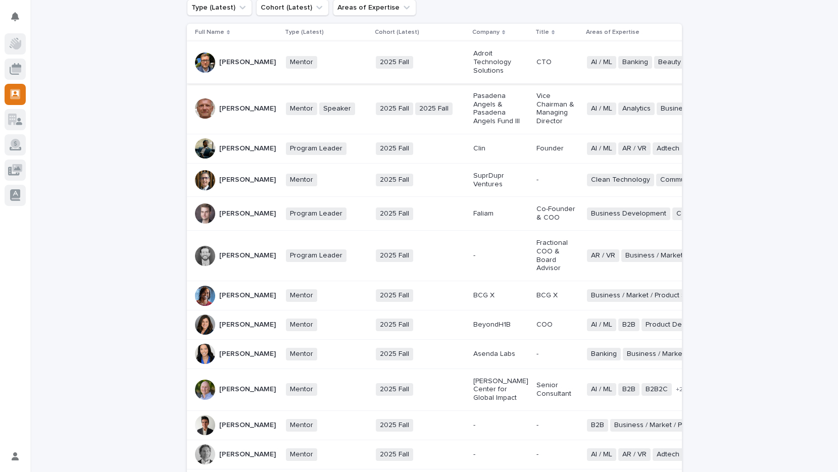
scroll to position [196, 0]
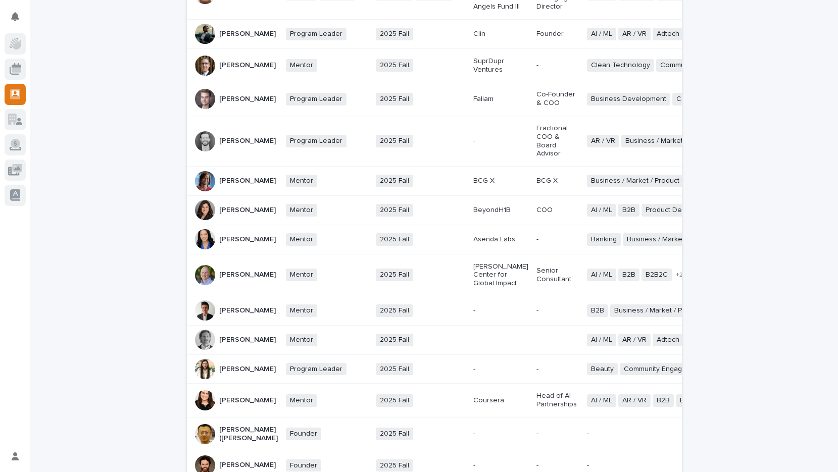
click at [234, 185] on p "[PERSON_NAME]" at bounding box center [247, 181] width 57 height 9
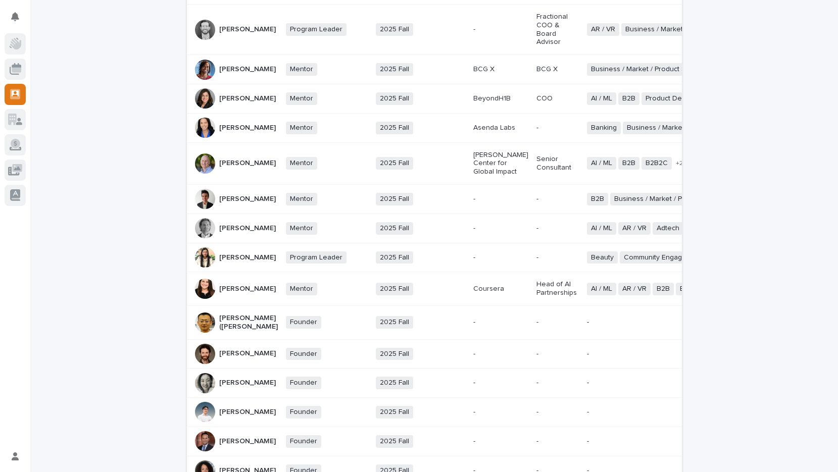
scroll to position [327, 0]
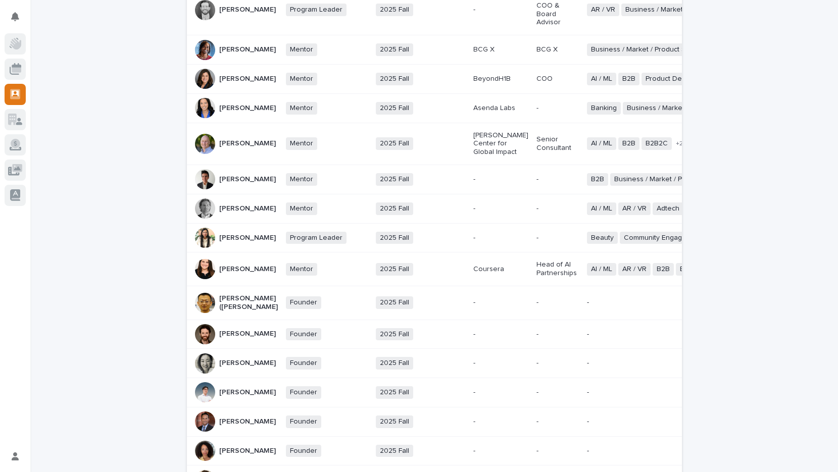
click at [226, 274] on p "[PERSON_NAME]" at bounding box center [247, 269] width 57 height 9
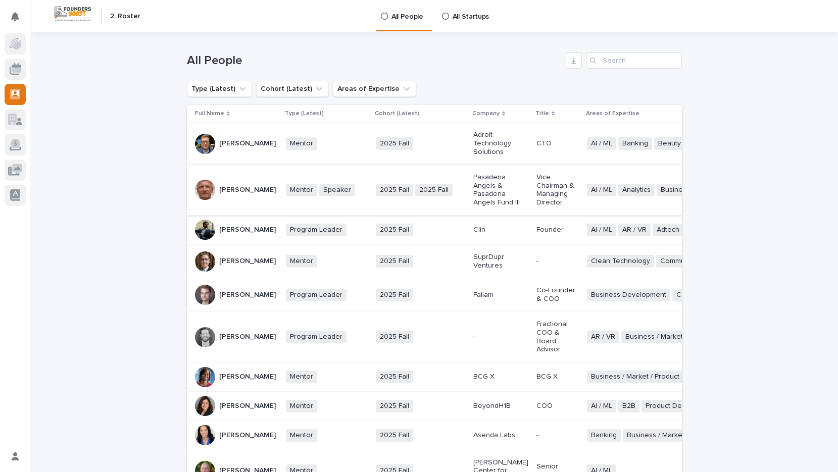
scroll to position [714, 0]
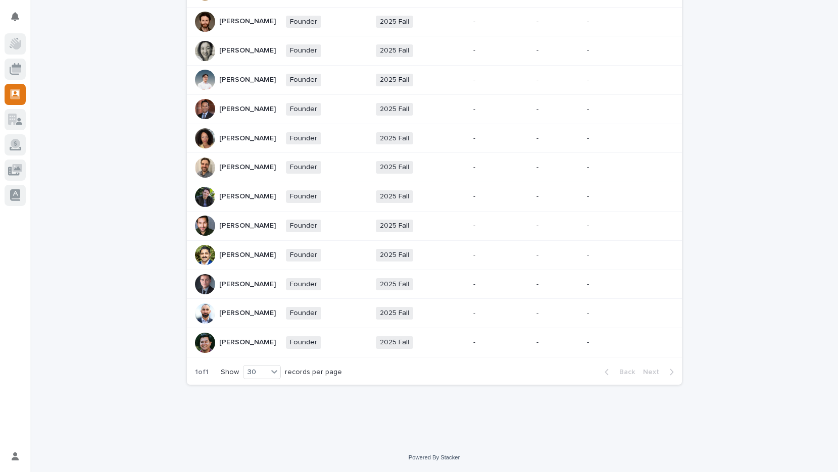
click at [226, 338] on p "[PERSON_NAME]" at bounding box center [247, 342] width 57 height 9
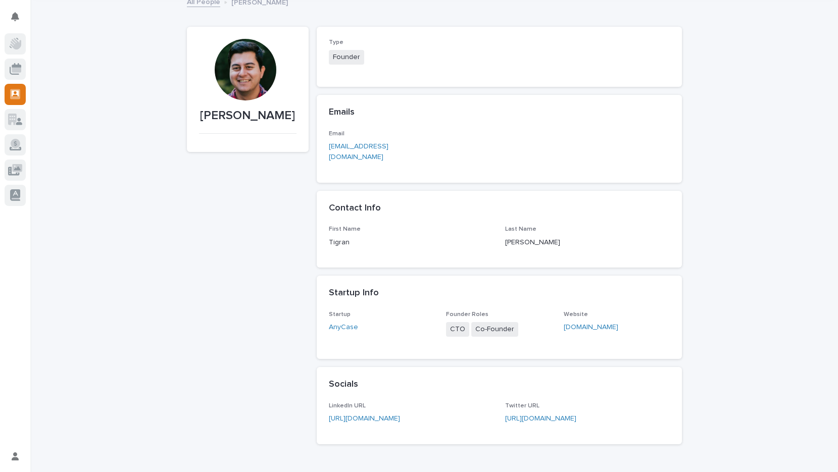
scroll to position [84, 0]
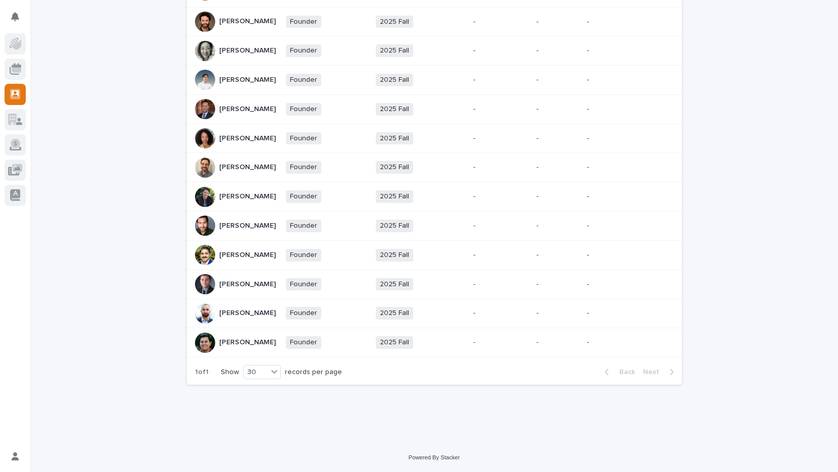
click at [235, 309] on p "[PERSON_NAME]" at bounding box center [247, 313] width 57 height 9
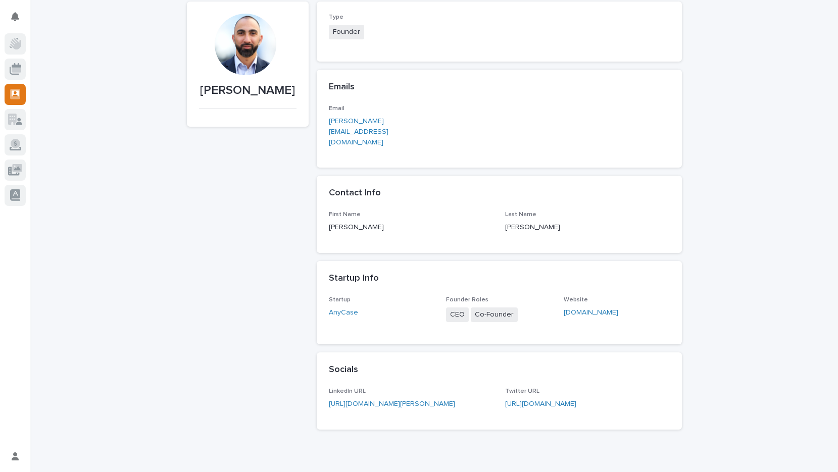
scroll to position [76, 0]
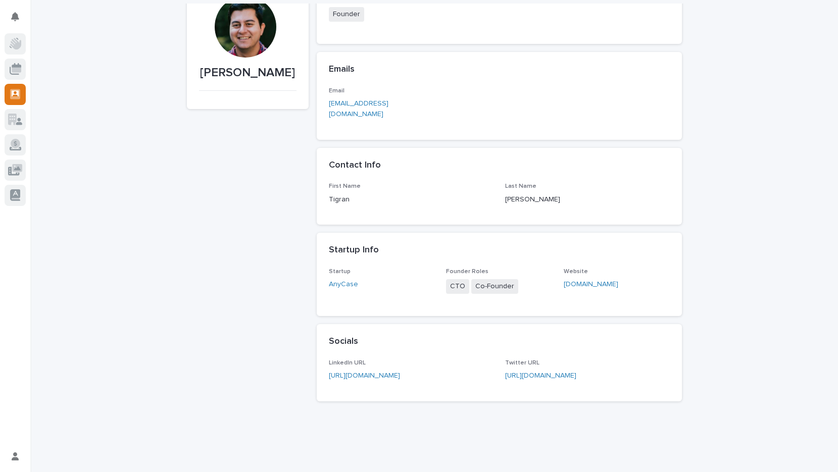
scroll to position [88, 0]
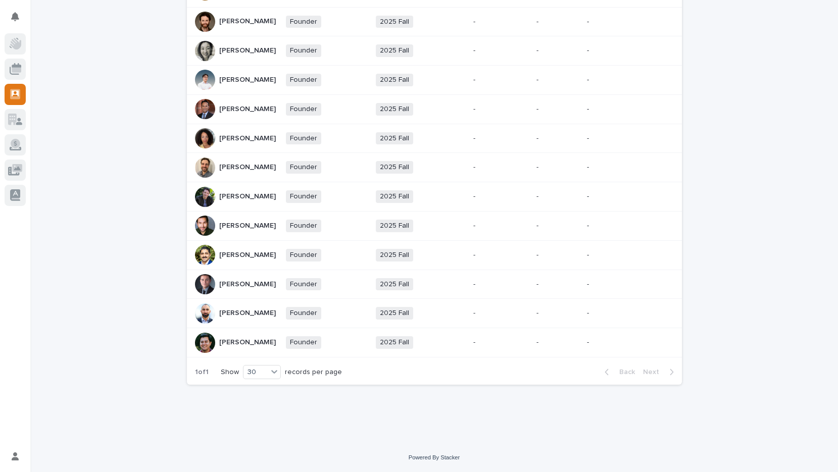
click at [227, 318] on p "[PERSON_NAME]" at bounding box center [247, 313] width 57 height 9
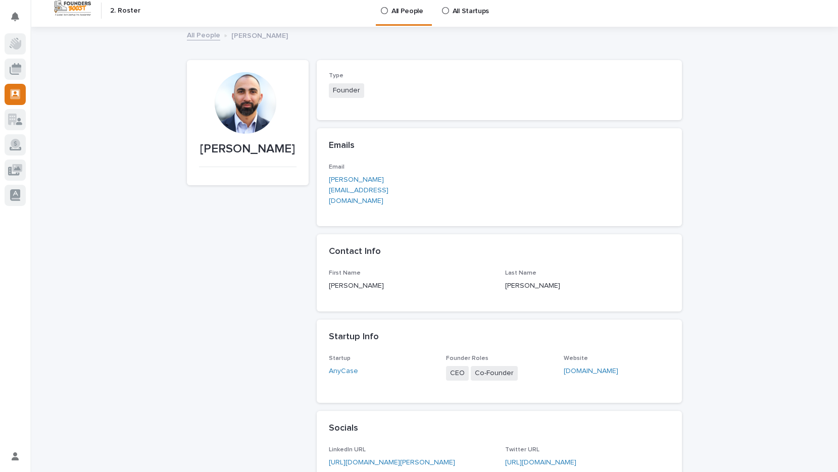
scroll to position [23, 0]
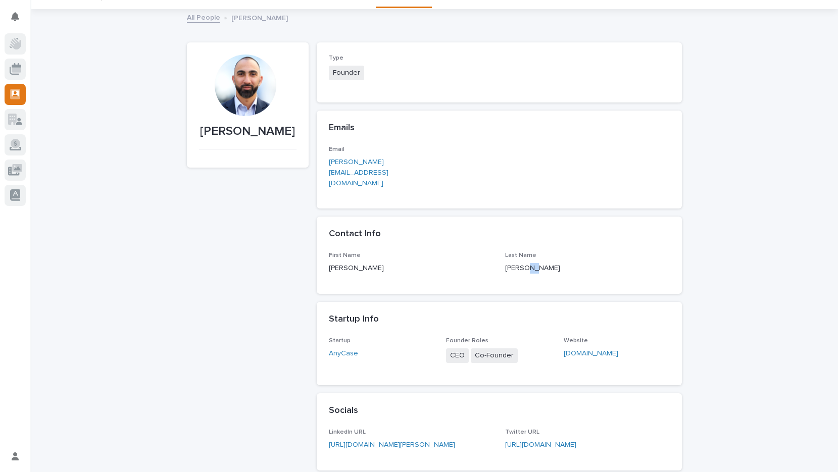
drag, startPoint x: 527, startPoint y: 248, endPoint x: 517, endPoint y: 248, distance: 10.1
click at [517, 263] on p "[PERSON_NAME]" at bounding box center [587, 268] width 165 height 11
click at [494, 348] on span "Co-Founder" at bounding box center [494, 355] width 47 height 15
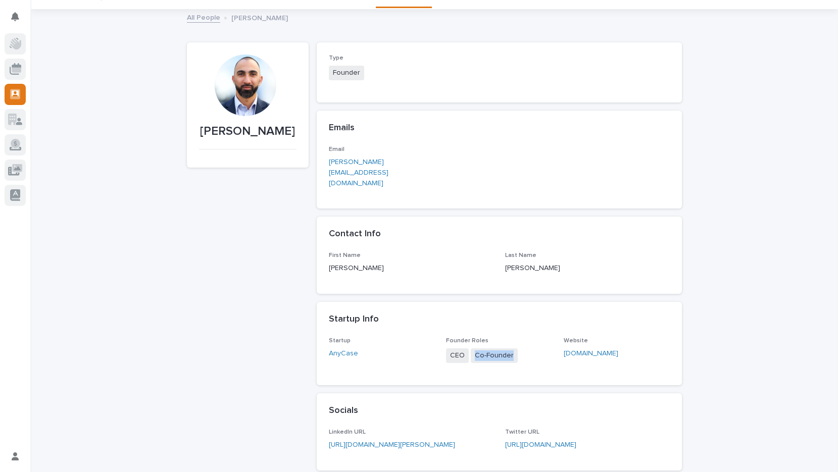
click at [494, 348] on span "Co-Founder" at bounding box center [494, 355] width 47 height 15
click at [500, 348] on span "Co-Founder" at bounding box center [494, 355] width 47 height 15
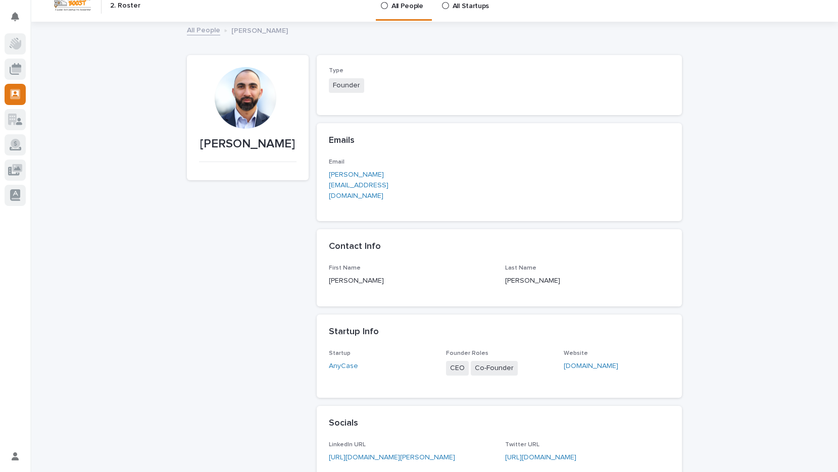
scroll to position [0, 0]
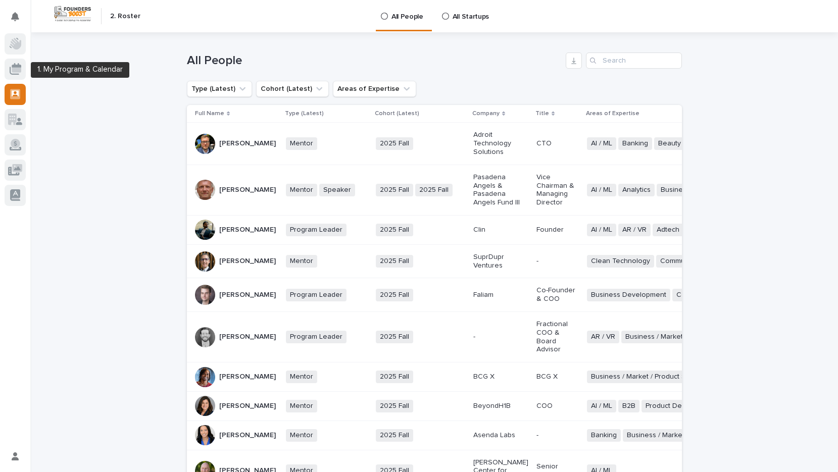
click at [28, 71] on div at bounding box center [15, 121] width 30 height 177
click at [24, 68] on div at bounding box center [15, 69] width 21 height 21
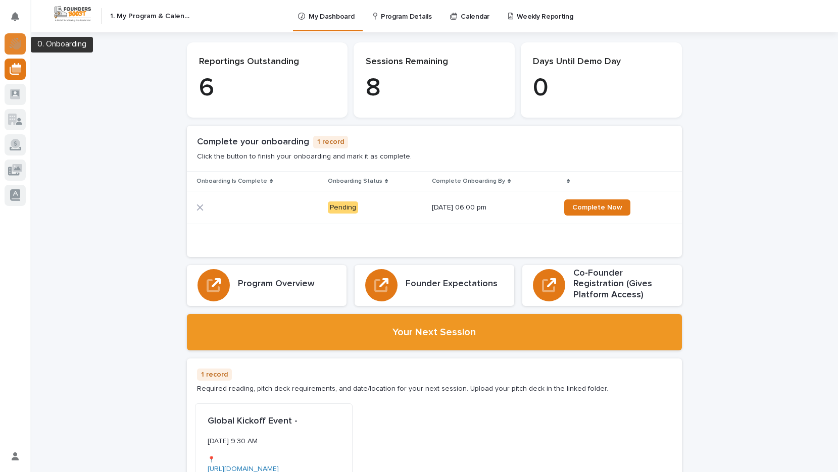
click at [19, 44] on icon at bounding box center [15, 44] width 11 height 12
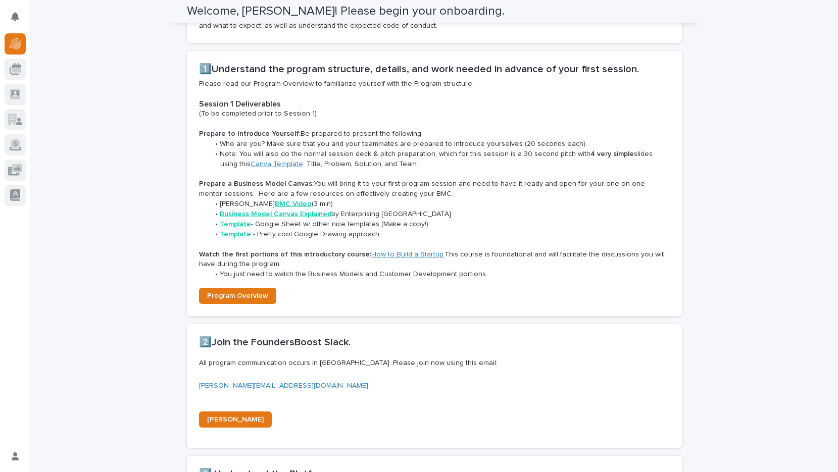
scroll to position [645, 0]
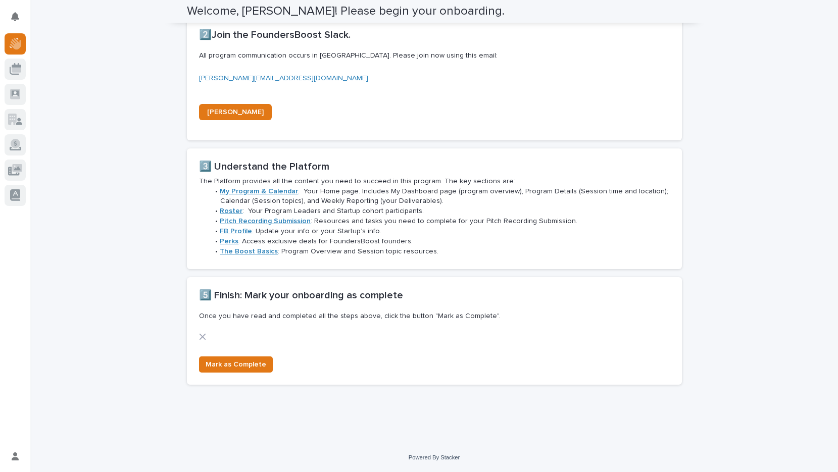
drag, startPoint x: 129, startPoint y: 136, endPoint x: 140, endPoint y: 140, distance: 11.8
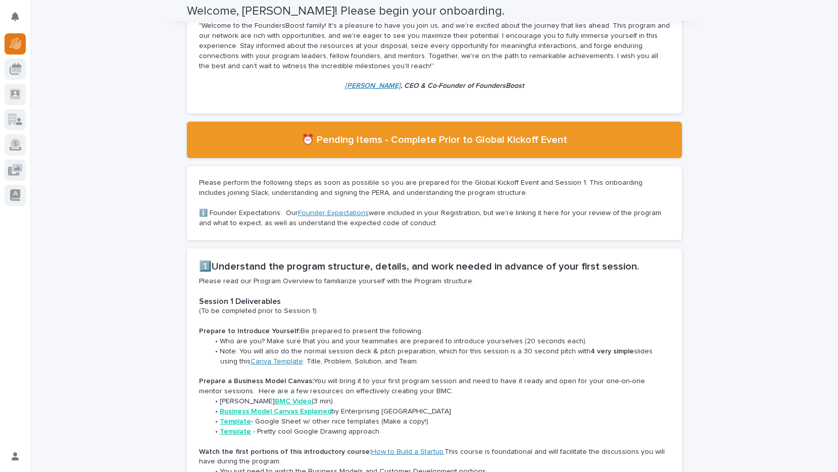
scroll to position [0, 0]
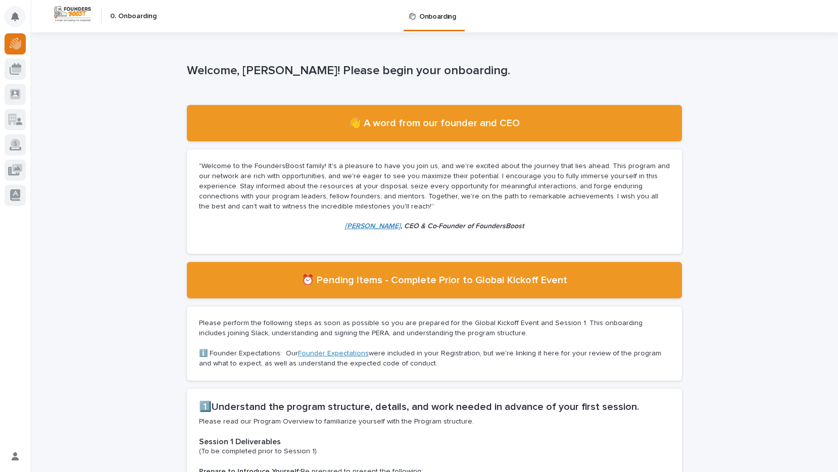
click at [7, 16] on button "Notifications" at bounding box center [15, 16] width 21 height 21
